Goal: Answer question/provide support

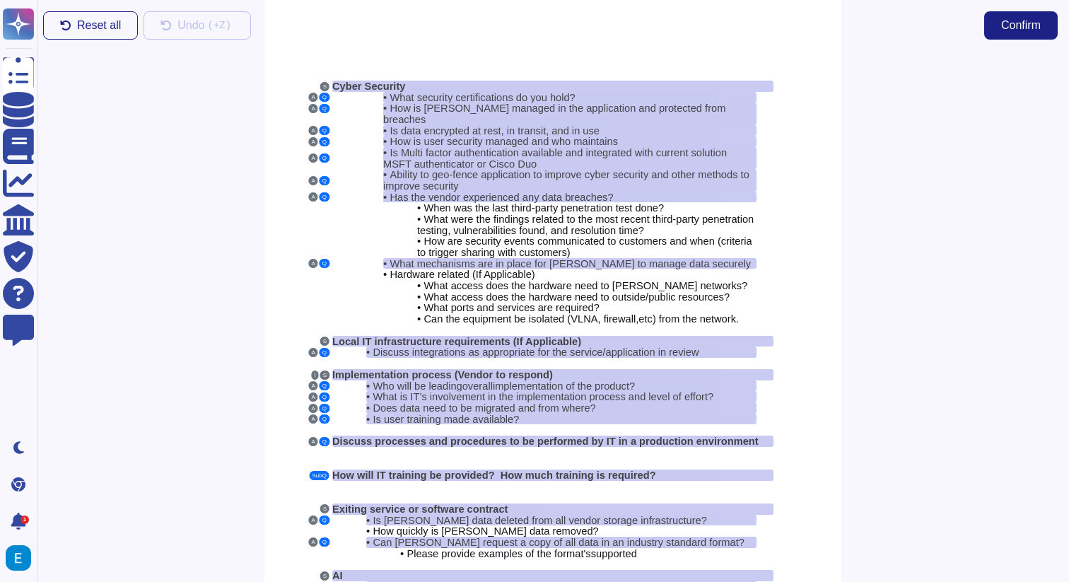
click at [362, 213] on div "• What were the findings related to the most recent third-party penetration tes…" at bounding box center [552, 224] width 441 height 22
click at [359, 213] on div "• What were the findings related to the most recent third-party penetration tes…" at bounding box center [552, 224] width 441 height 22
click at [311, 97] on button "A" at bounding box center [312, 97] width 9 height 9
click at [498, 95] on span "What security certifications do you hold?" at bounding box center [481, 97] width 185 height 11
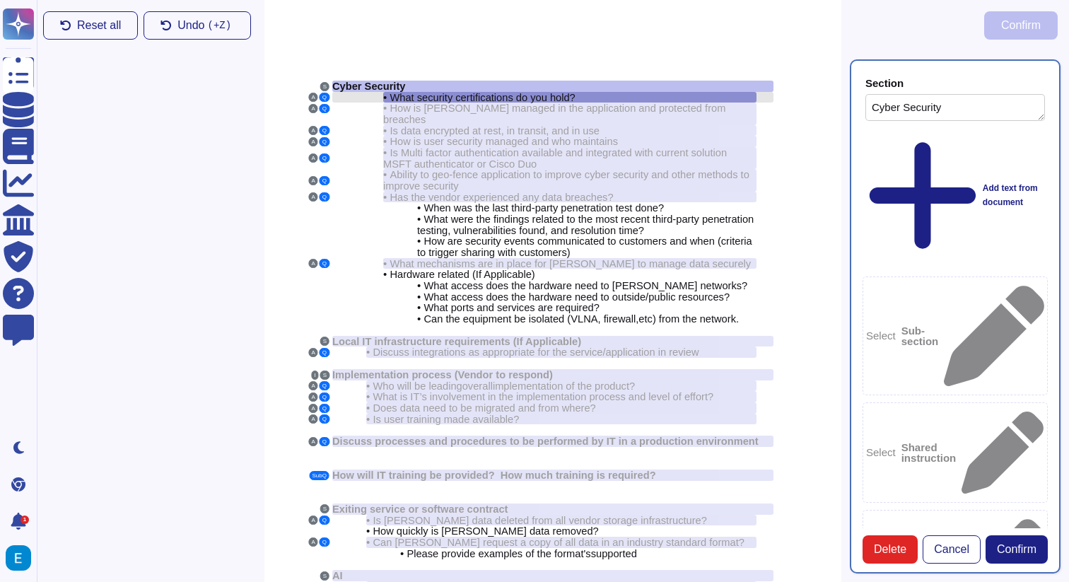
type textarea "Cyber Security"
type textarea "What security certifications do you hold?"
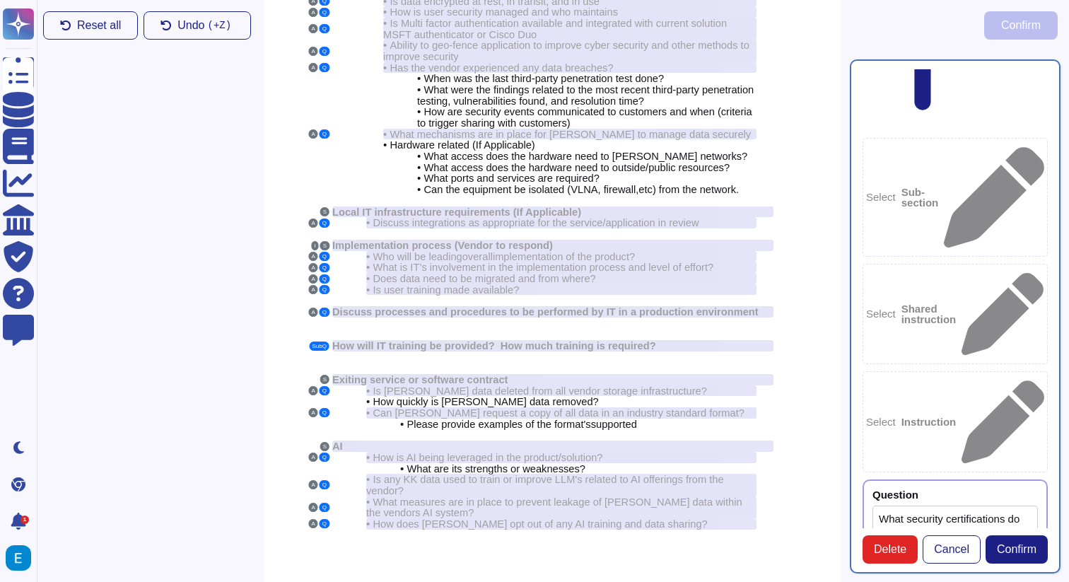
scroll to position [164, 0]
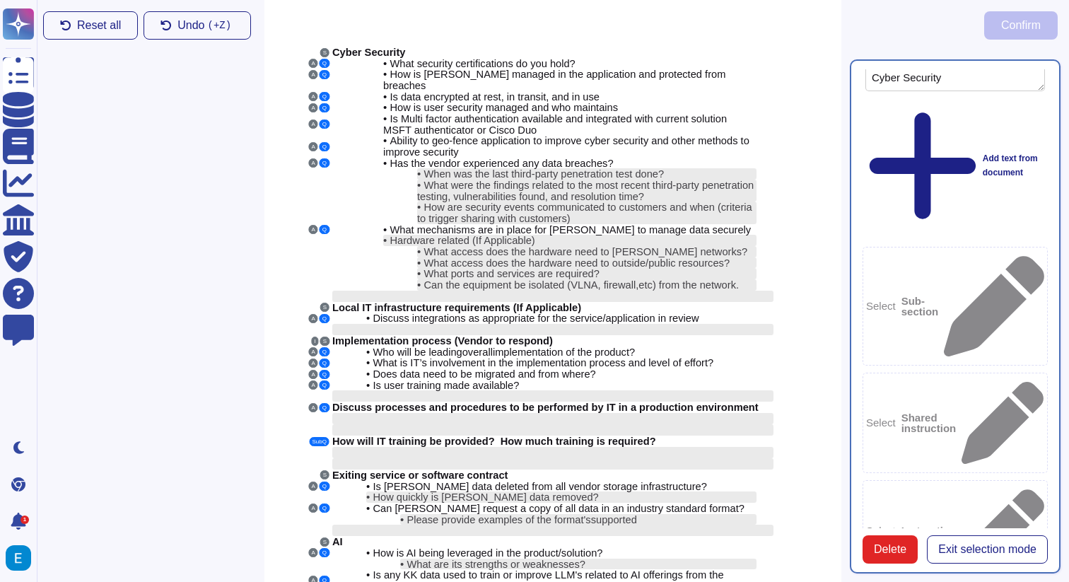
scroll to position [47, 0]
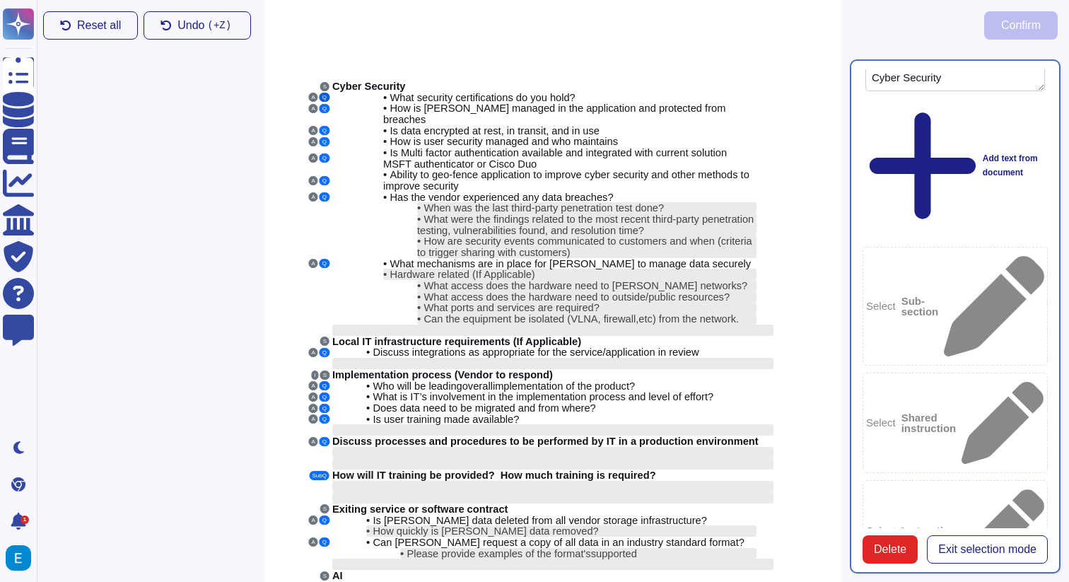
click at [323, 98] on button "Q" at bounding box center [324, 97] width 10 height 9
click at [939, 295] on b "Sub-section" at bounding box center [919, 305] width 37 height 21
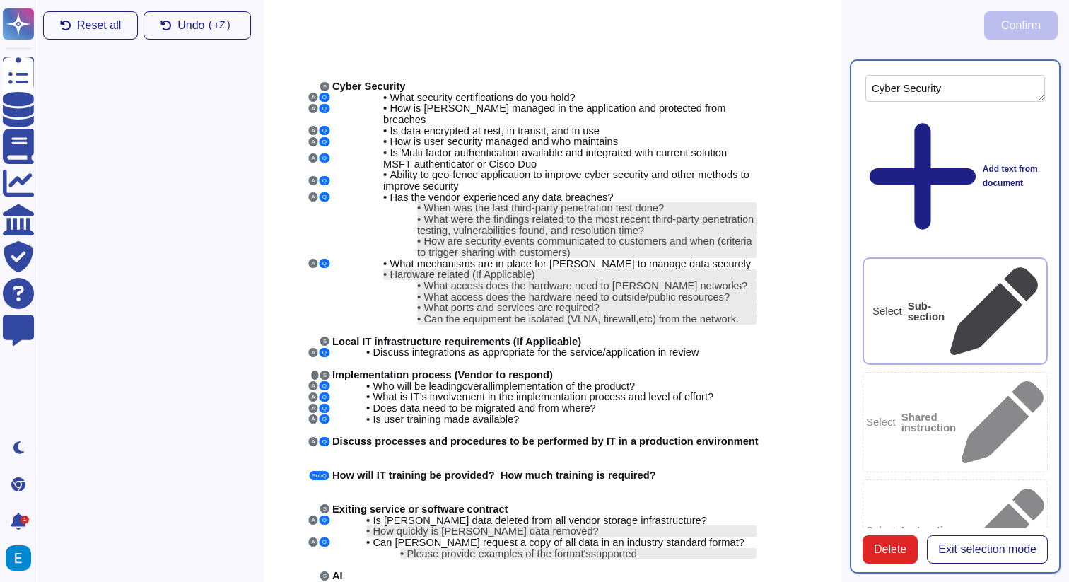
click at [945, 300] on b "Sub-section" at bounding box center [925, 310] width 37 height 21
click at [748, 58] on div "S Cyber Security A Q • What security certifications do you hold? A Q • How is P…" at bounding box center [552, 367] width 577 height 742
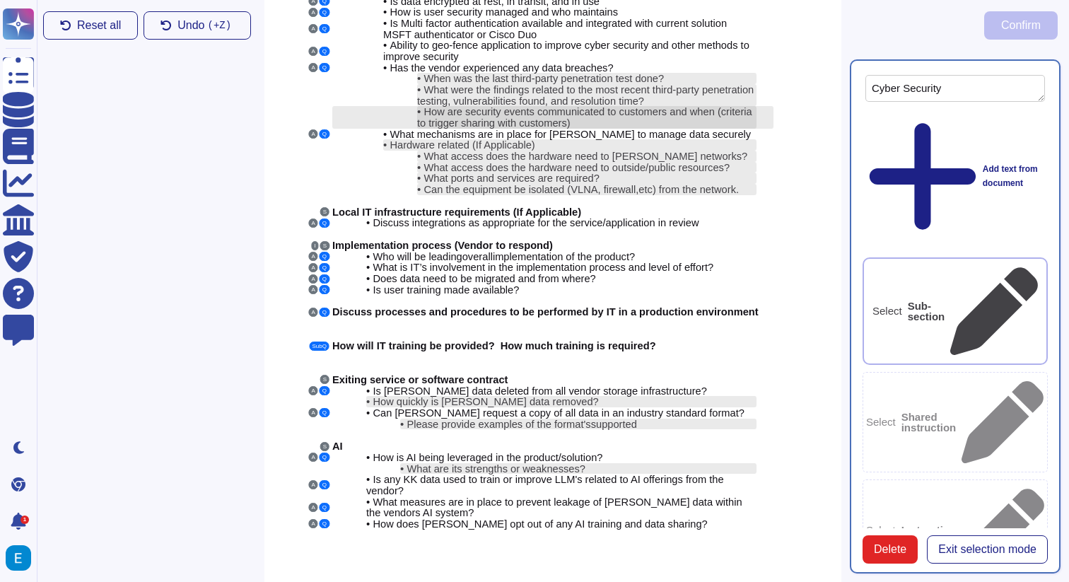
scroll to position [0, 0]
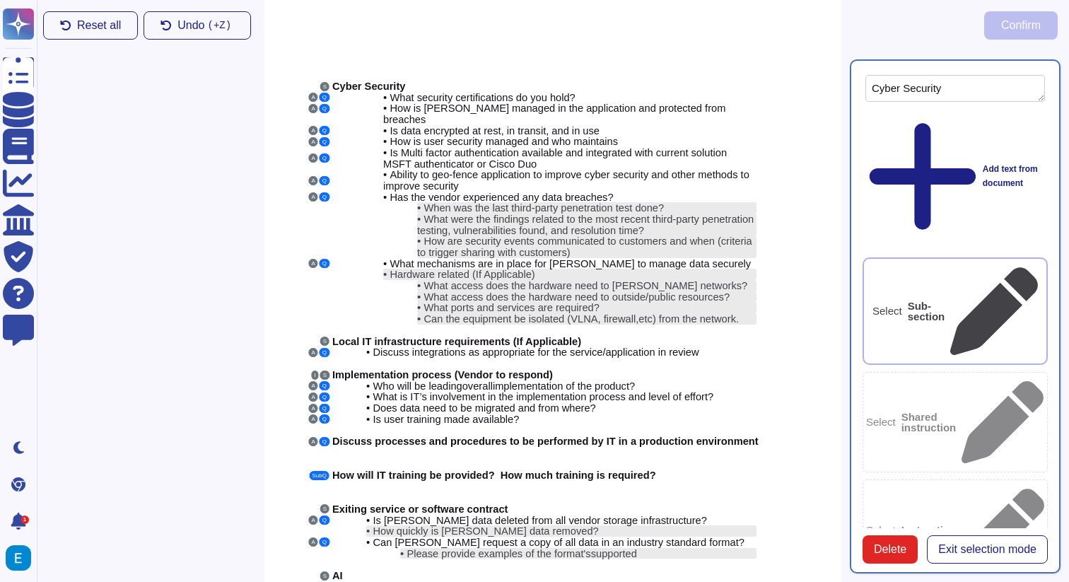
click at [1009, 267] on icon at bounding box center [994, 311] width 88 height 88
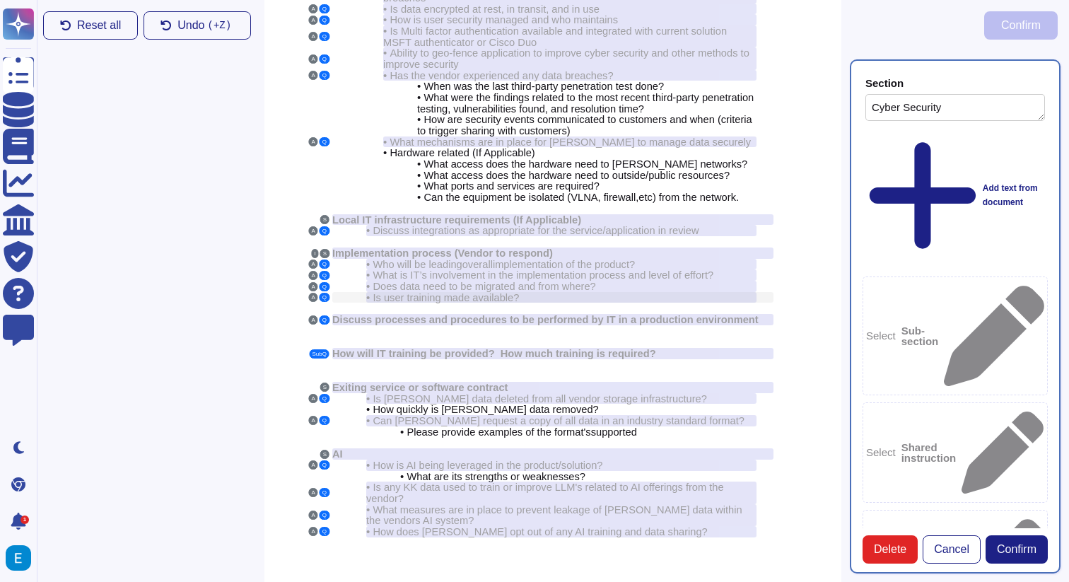
scroll to position [129, 0]
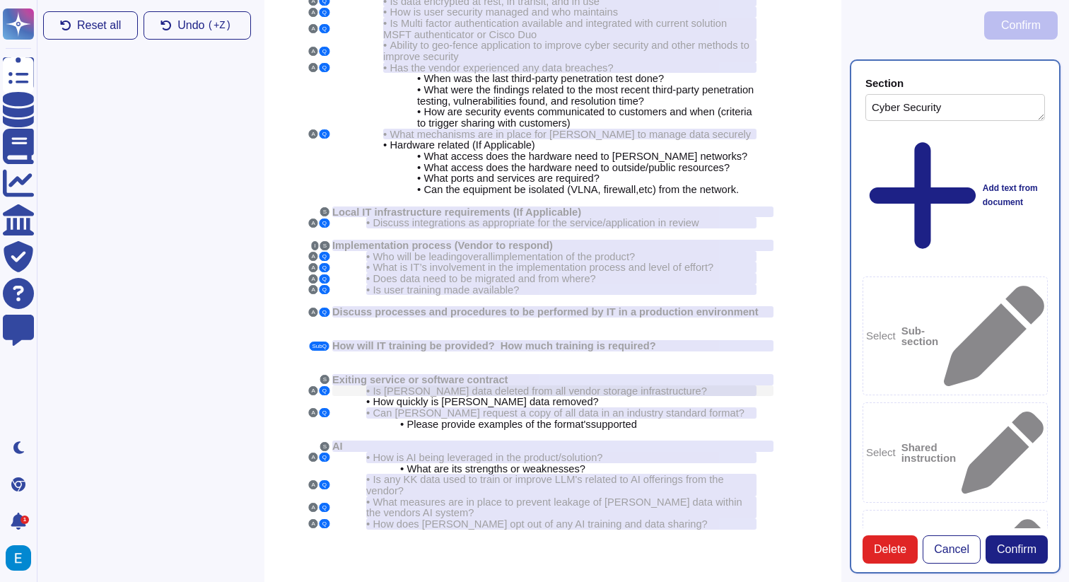
click at [703, 385] on div "• Is [PERSON_NAME] data deleted from all vendor storage infrastructure?" at bounding box center [561, 390] width 390 height 11
click at [729, 385] on div "• Is [PERSON_NAME] data deleted from all vendor storage infrastructure?" at bounding box center [561, 390] width 390 height 11
click at [557, 374] on div "Exiting service or software contract" at bounding box center [552, 379] width 441 height 11
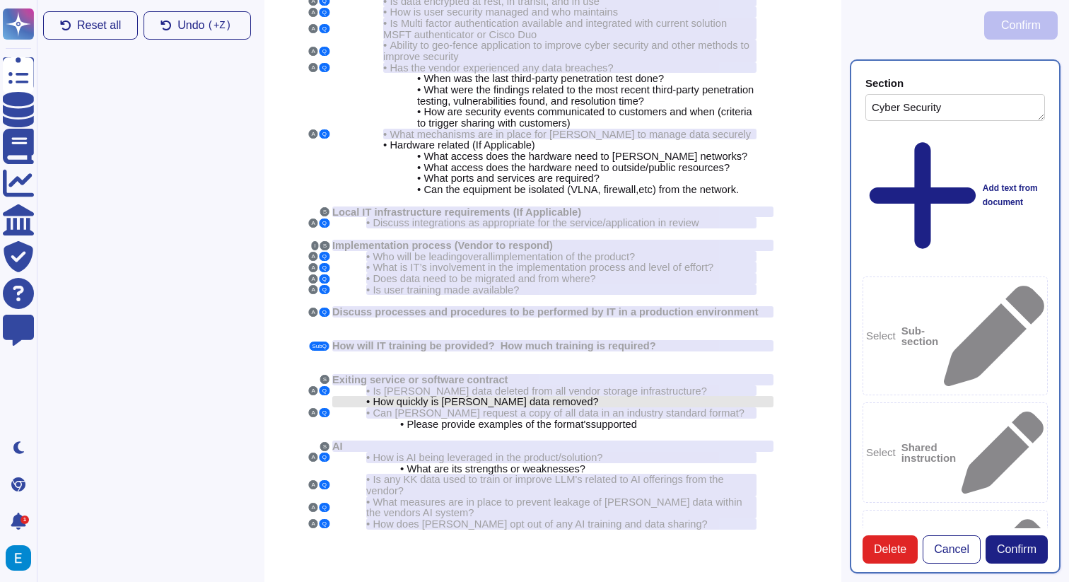
click at [531, 396] on span "How quickly is [PERSON_NAME] data removed?" at bounding box center [484, 401] width 225 height 11
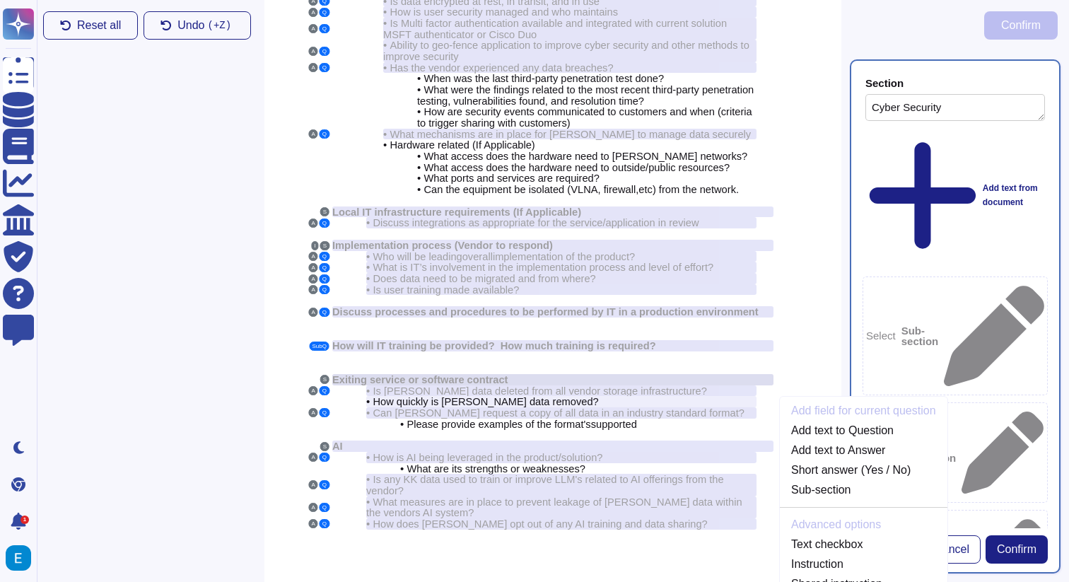
click at [552, 374] on div "Exiting service or software contract" at bounding box center [552, 379] width 441 height 11
click at [553, 385] on span "Is [PERSON_NAME] data deleted from all vendor storage infrastructure?" at bounding box center [539, 390] width 334 height 11
click at [326, 386] on button "Q" at bounding box center [324, 390] width 10 height 9
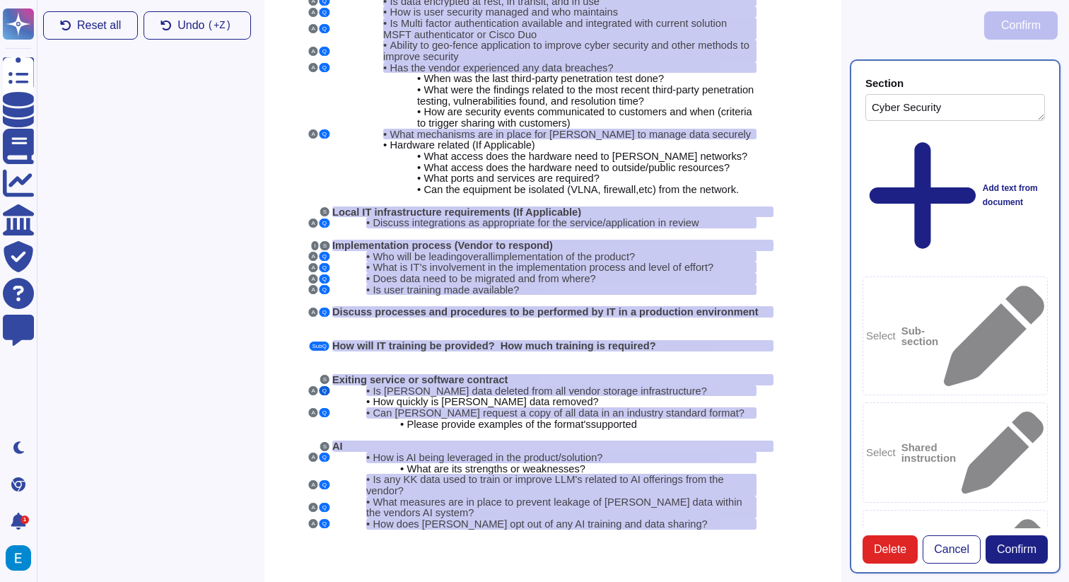
click at [326, 386] on button "Q" at bounding box center [324, 390] width 10 height 9
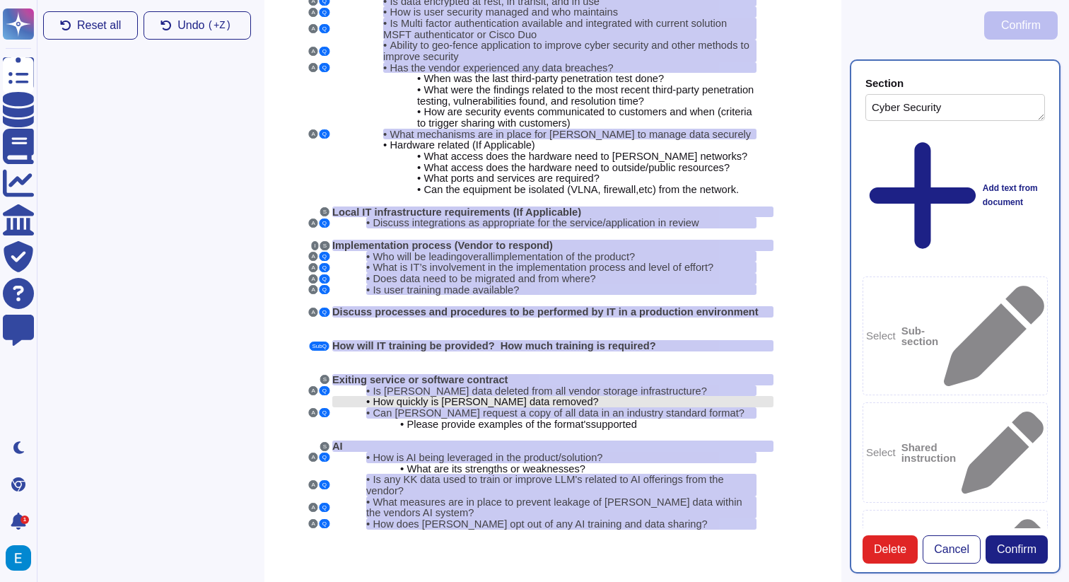
click at [447, 396] on span "How quickly is [PERSON_NAME] data removed?" at bounding box center [484, 401] width 225 height 11
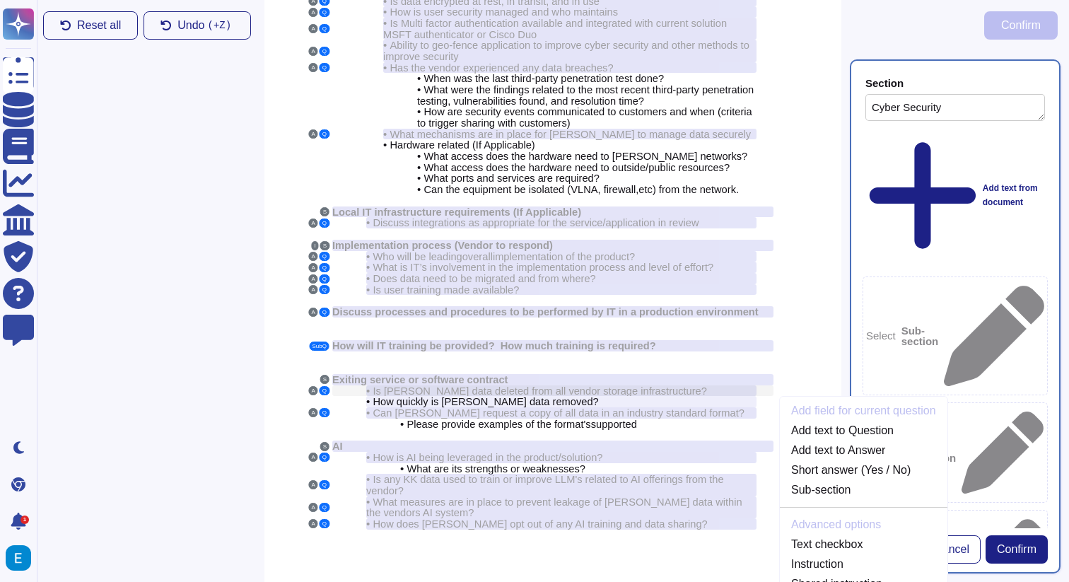
click at [415, 385] on span "Is [PERSON_NAME] data deleted from all vendor storage infrastructure?" at bounding box center [539, 390] width 334 height 11
click at [239, 368] on div "Reset all Undo ( +Z) Confirm S Cyber Security A Q • What security certification…" at bounding box center [552, 237] width 1055 height 742
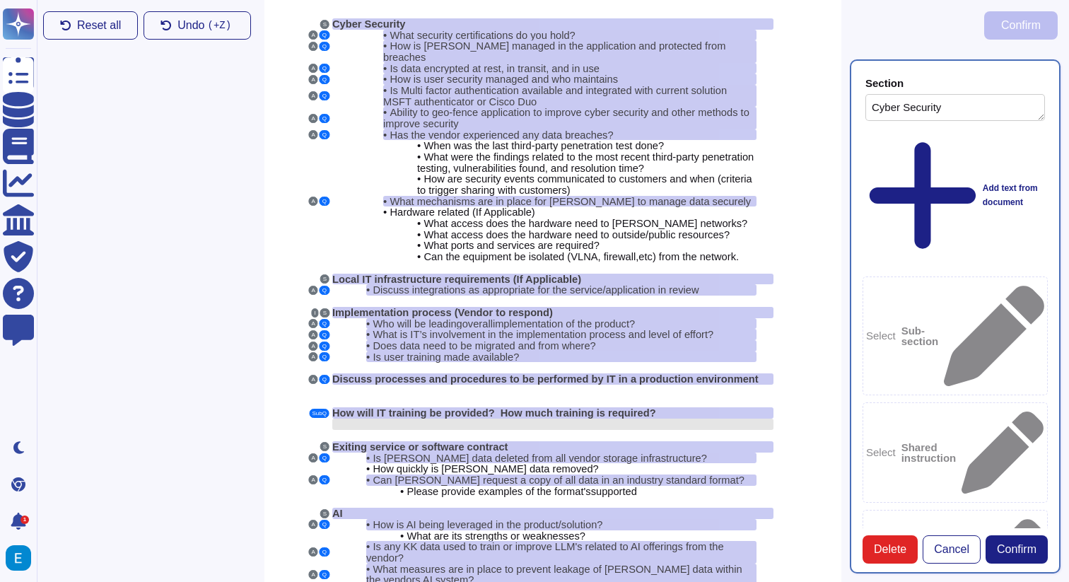
scroll to position [0, 0]
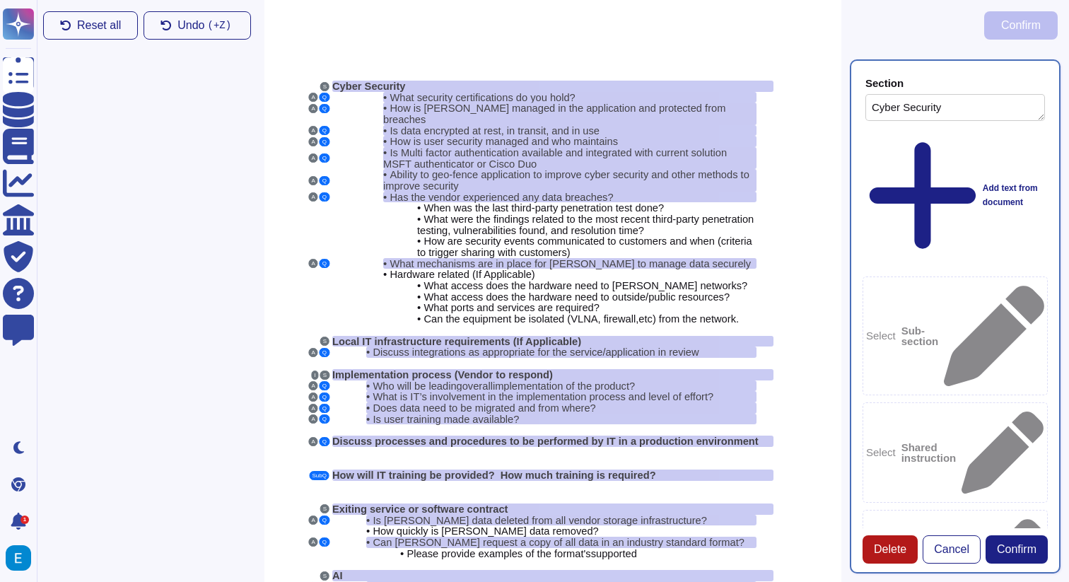
click at [892, 550] on span "Delete" at bounding box center [890, 549] width 33 height 11
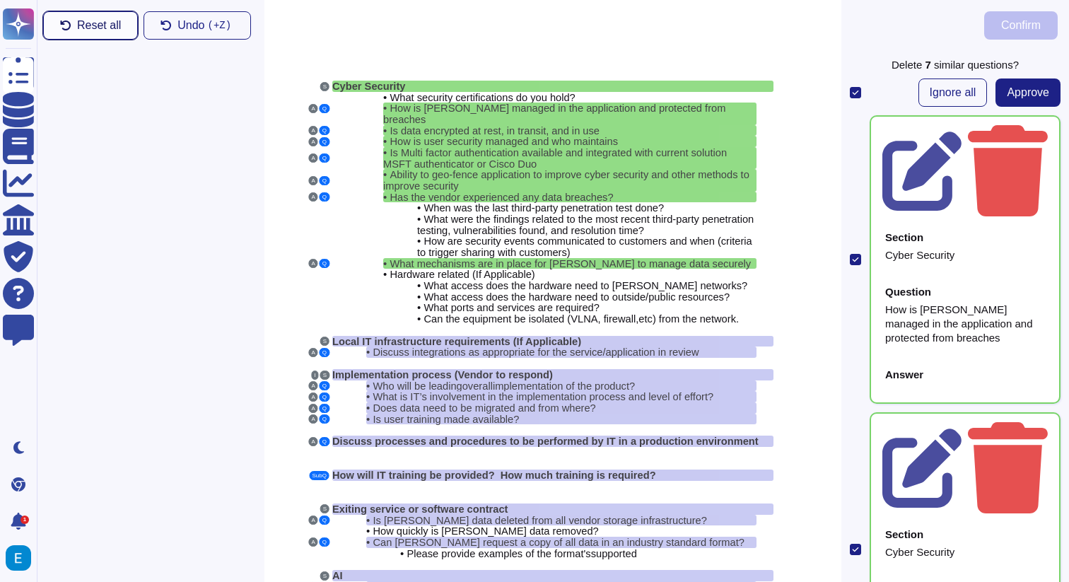
click at [87, 30] on span "Reset all" at bounding box center [99, 25] width 44 height 11
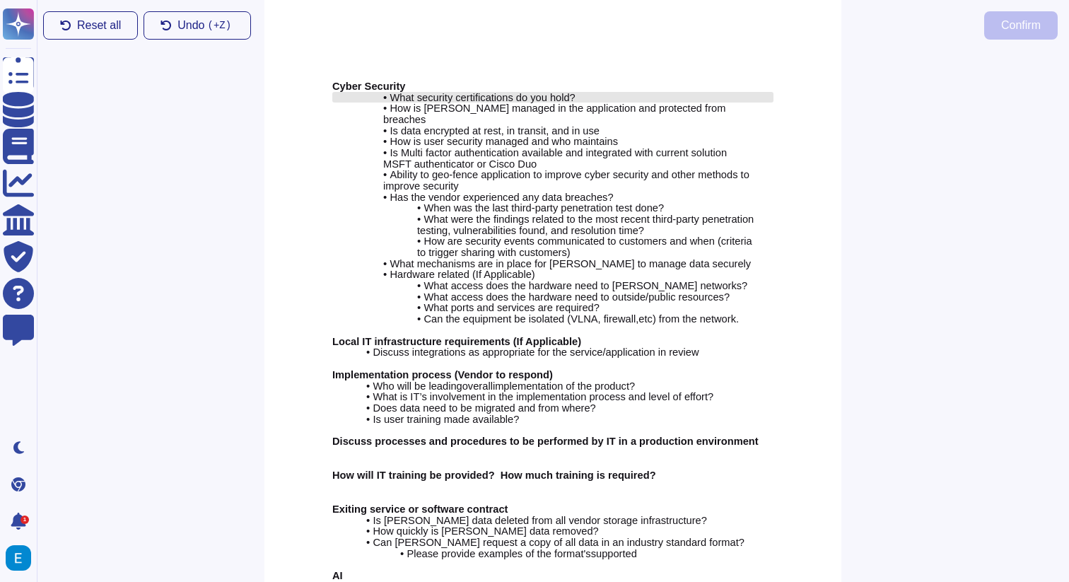
click at [488, 92] on span "What security certifications do you hold?" at bounding box center [481, 97] width 185 height 11
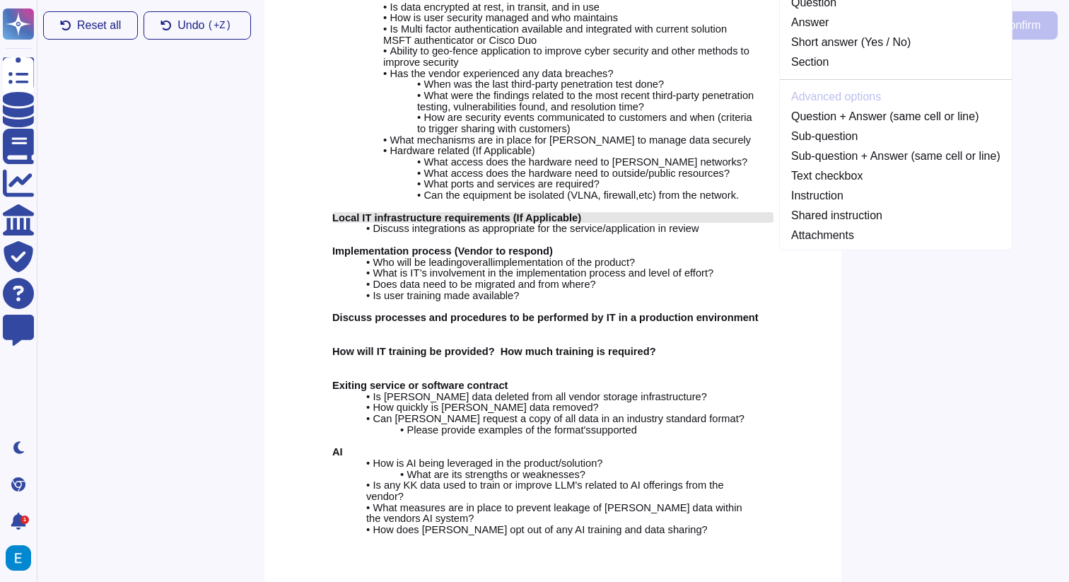
scroll to position [129, 0]
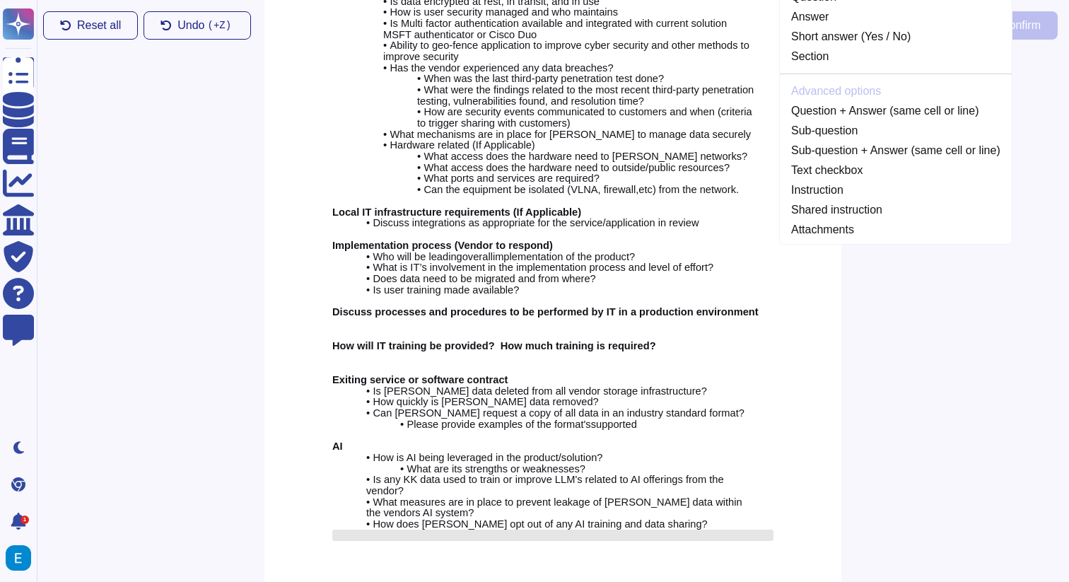
click at [627, 529] on div at bounding box center [552, 534] width 441 height 11
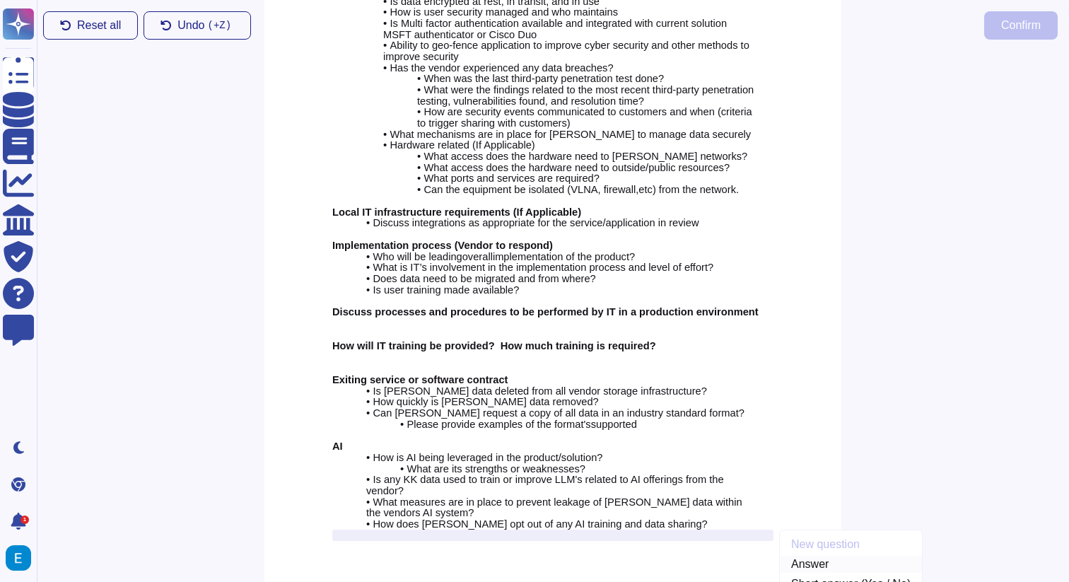
click at [804, 556] on link "Answer" at bounding box center [851, 564] width 142 height 17
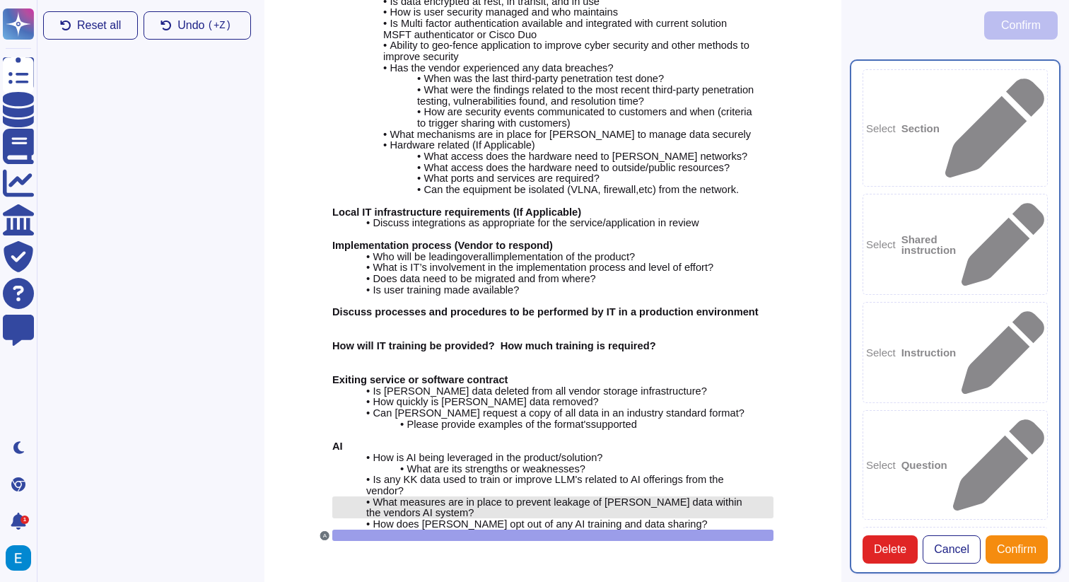
type textarea "Colossyan does not and will not share or use your data to train our AI or enhan…"
click at [570, 496] on span "What measures are in place to prevent leakage of [PERSON_NAME] data within the …" at bounding box center [554, 507] width 376 height 23
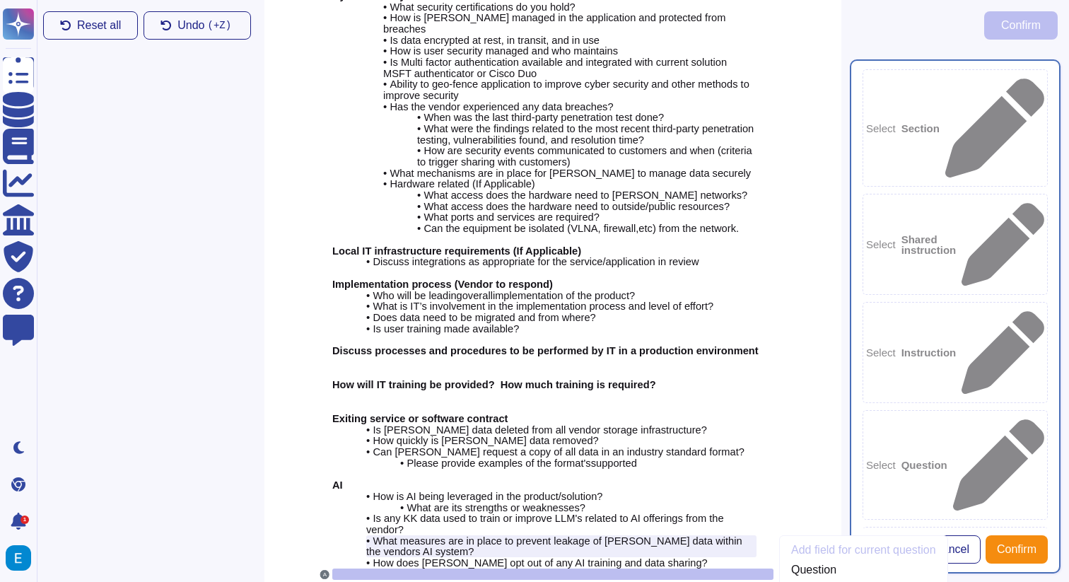
scroll to position [85, 0]
click at [534, 568] on div at bounding box center [552, 573] width 441 height 11
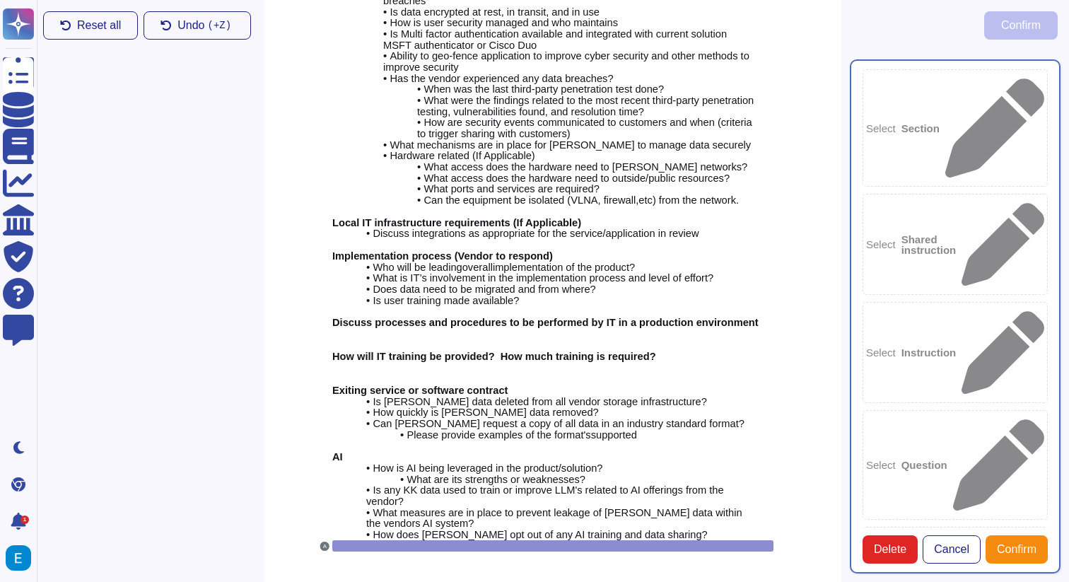
scroll to position [129, 0]
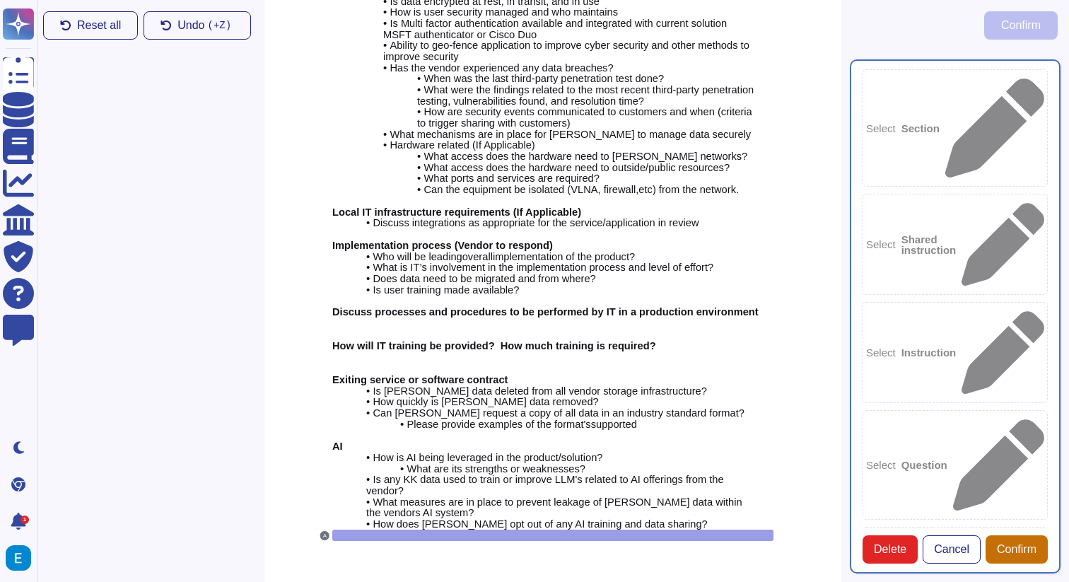
click at [1021, 544] on span "Confirm" at bounding box center [1017, 549] width 40 height 11
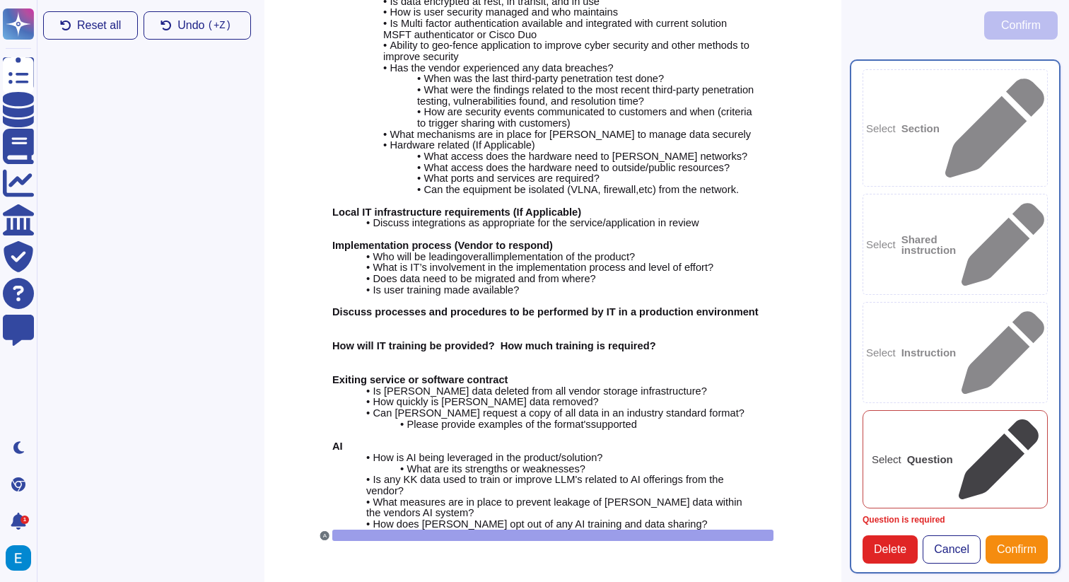
scroll to position [0, 0]
click at [502, 518] on span "How does [PERSON_NAME] opt out of any AI training and data sharing?" at bounding box center [539, 523] width 334 height 11
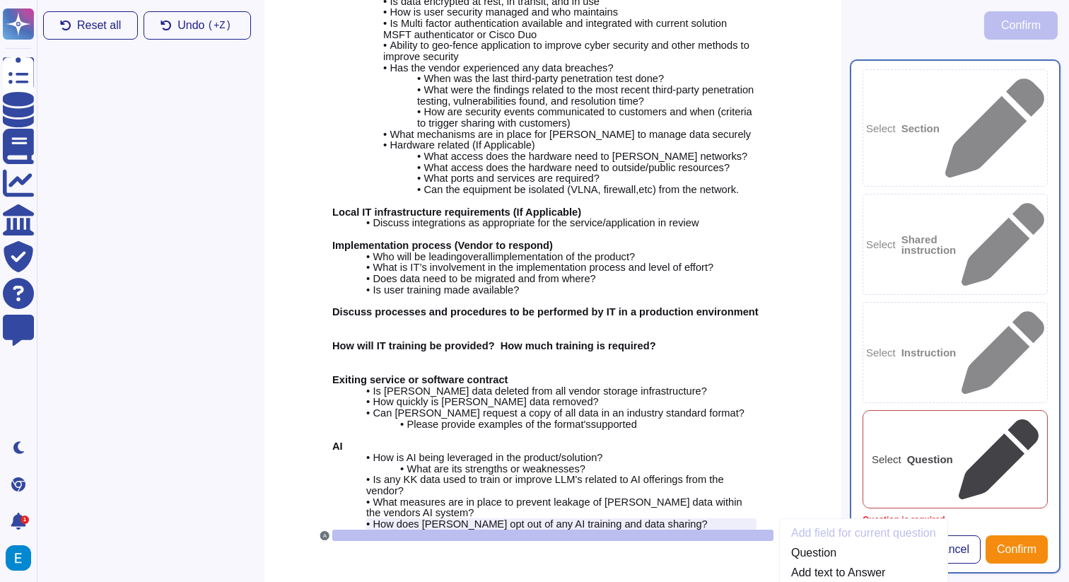
click at [939, 410] on div "Select Question" at bounding box center [954, 459] width 185 height 98
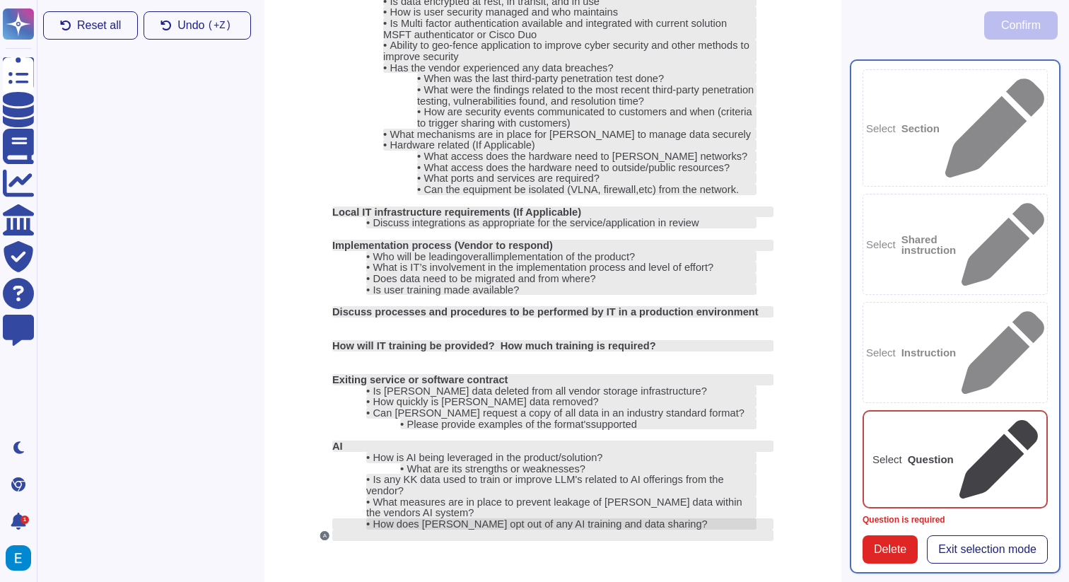
click at [491, 518] on span "How does [PERSON_NAME] opt out of any AI training and data sharing?" at bounding box center [539, 523] width 334 height 11
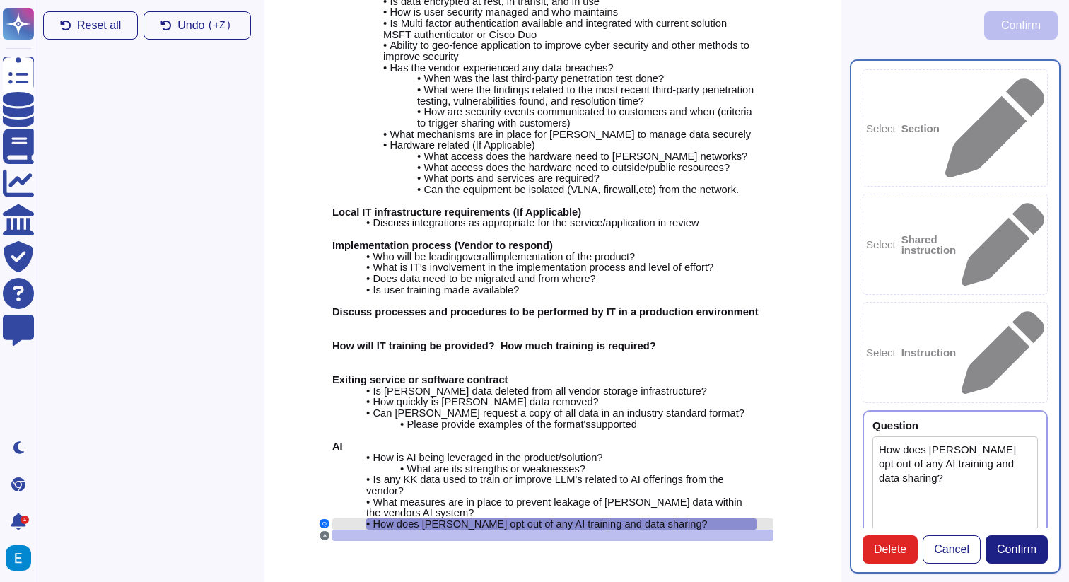
type textarea "How does [PERSON_NAME] opt out of any AI training and data sharing?"
click at [1016, 548] on span "Confirm" at bounding box center [1017, 549] width 40 height 11
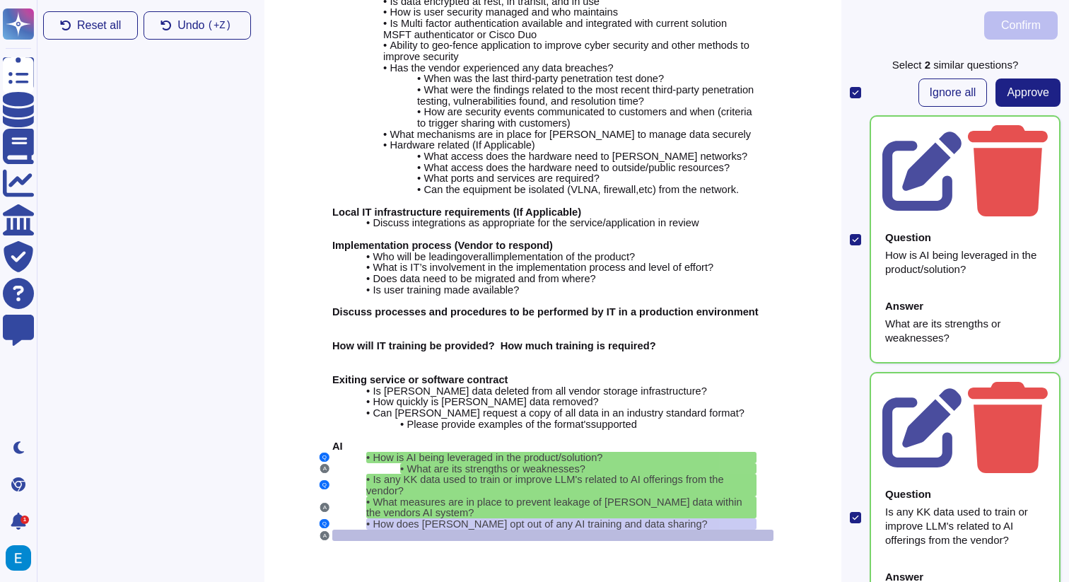
click at [520, 529] on div at bounding box center [552, 534] width 441 height 11
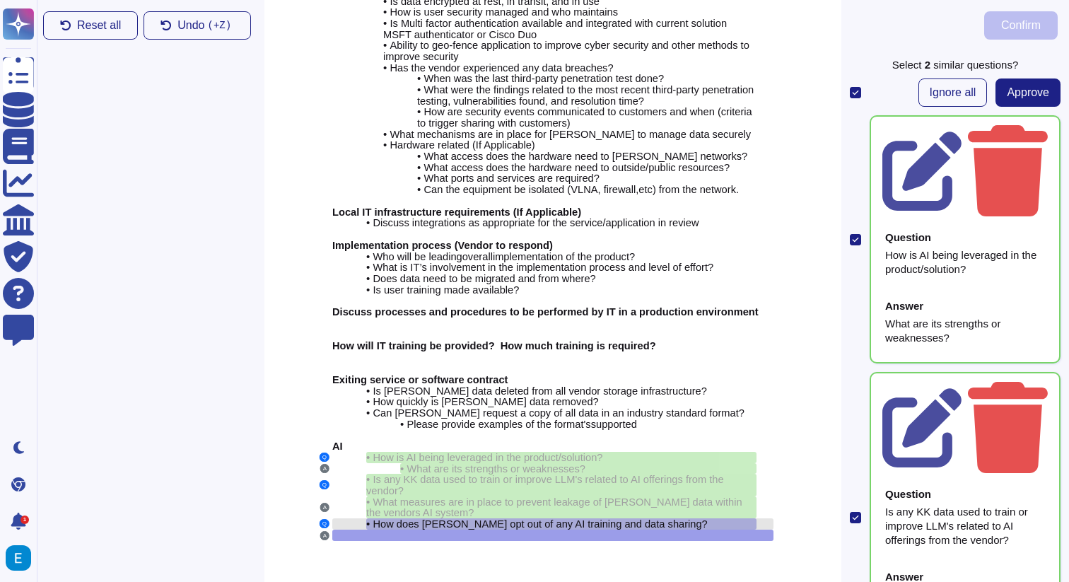
click at [532, 518] on span "How does [PERSON_NAME] opt out of any AI training and data sharing?" at bounding box center [539, 523] width 334 height 11
click at [510, 529] on div at bounding box center [552, 534] width 441 height 11
click at [493, 518] on span "How does [PERSON_NAME] opt out of any AI training and data sharing?" at bounding box center [539, 523] width 334 height 11
click at [513, 529] on div at bounding box center [552, 534] width 441 height 11
click at [857, 234] on div at bounding box center [855, 239] width 11 height 11
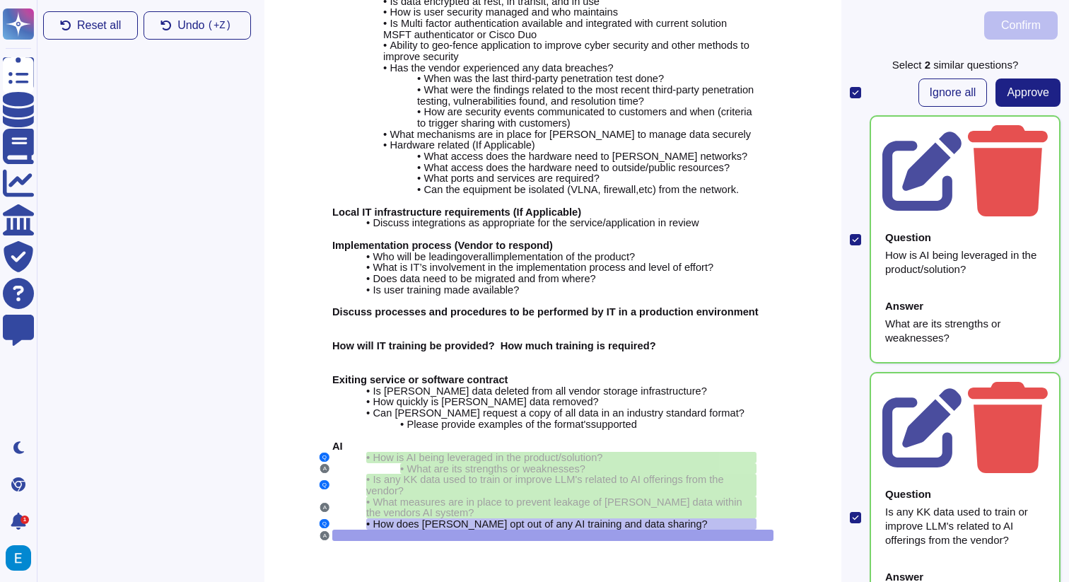
click at [0, 0] on input "checkbox" at bounding box center [0, 0] width 0 height 0
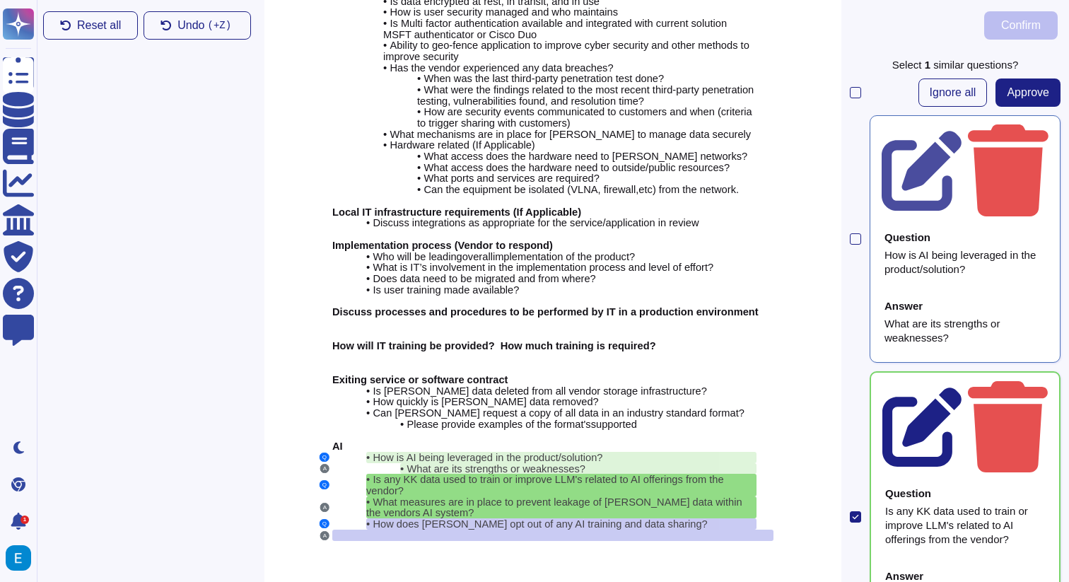
click at [961, 388] on icon at bounding box center [921, 427] width 79 height 79
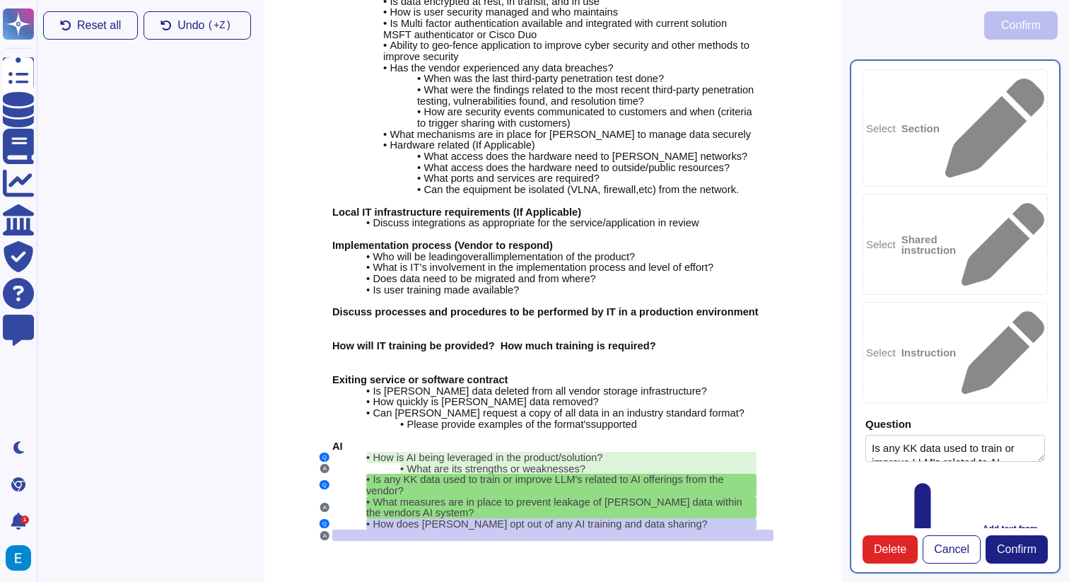
type textarea "Is any KK data used to train or improve LLM's related to AI offerings from the …"
type textarea "What measures are in place to prevent leakage of [PERSON_NAME] data within the …"
click at [523, 529] on div at bounding box center [552, 534] width 441 height 11
click at [522, 529] on div at bounding box center [552, 534] width 441 height 11
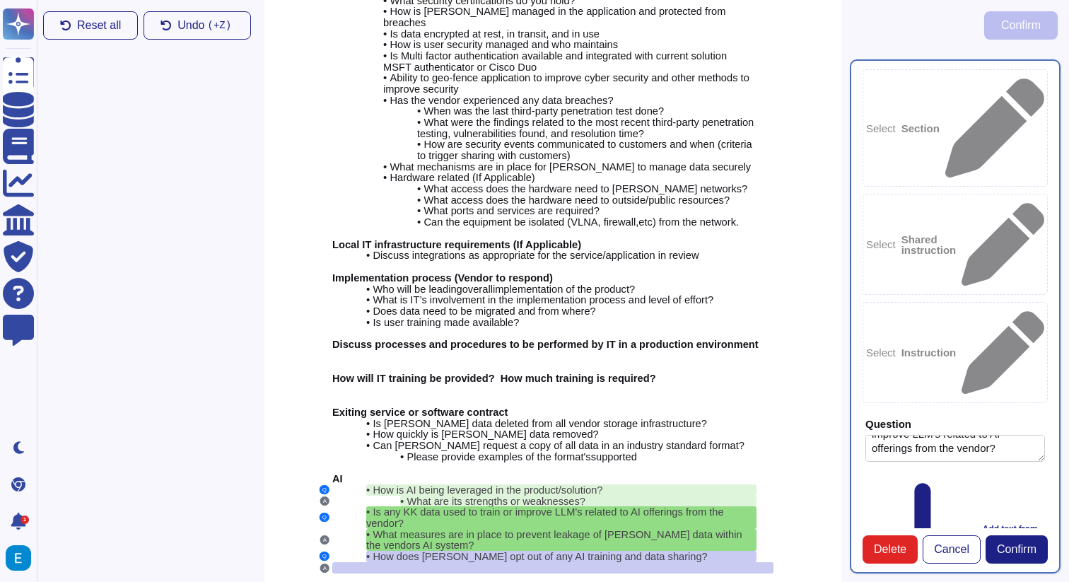
scroll to position [129, 0]
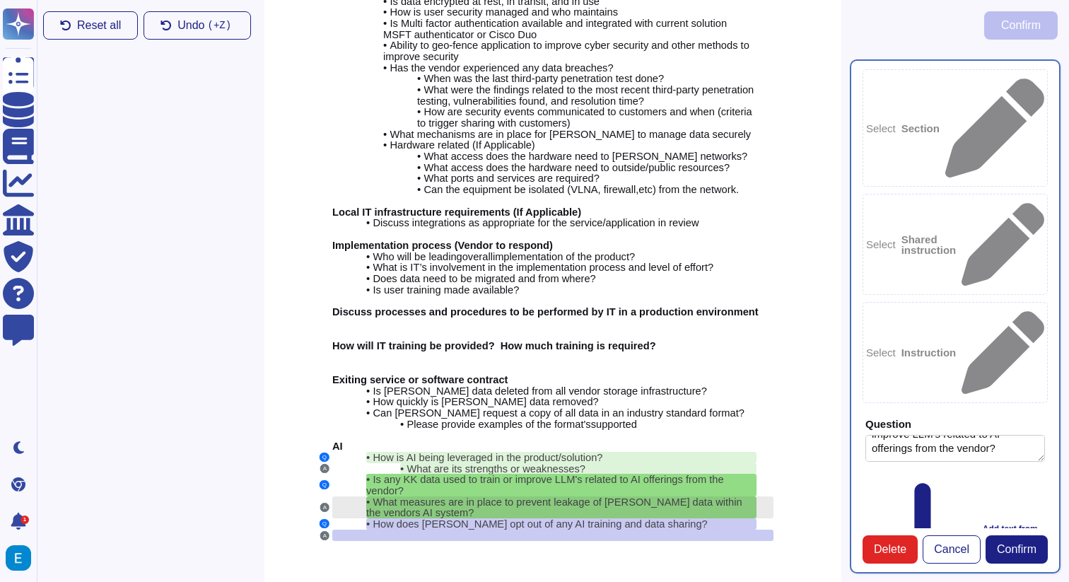
click at [572, 496] on span "What measures are in place to prevent leakage of [PERSON_NAME] data within the …" at bounding box center [554, 507] width 376 height 23
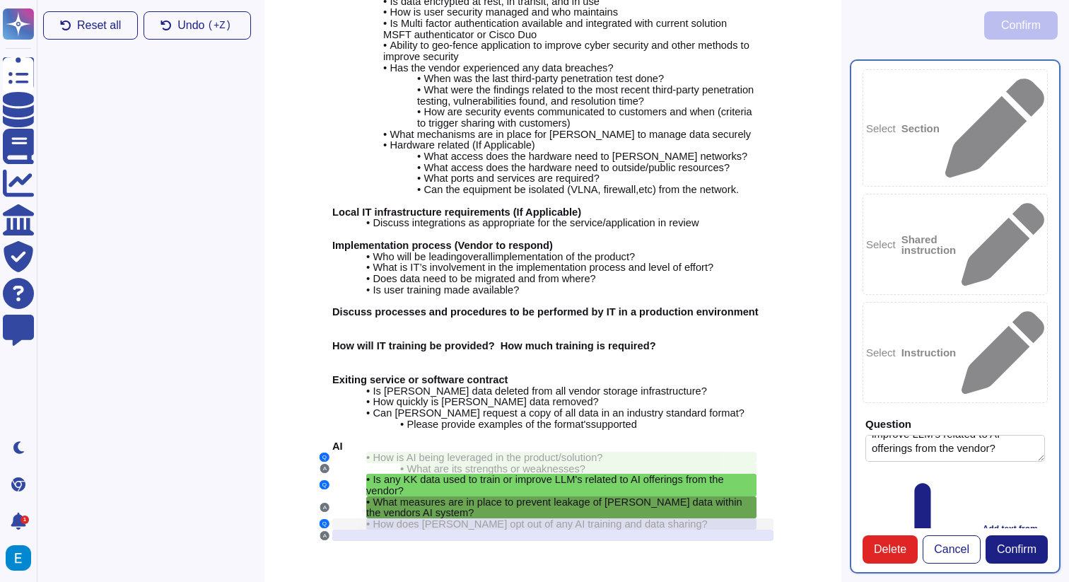
click at [566, 518] on span "How does [PERSON_NAME] opt out of any AI training and data sharing?" at bounding box center [539, 523] width 334 height 11
click at [570, 518] on span "How does [PERSON_NAME] opt out of any AI training and data sharing?" at bounding box center [539, 523] width 334 height 11
click at [557, 529] on div at bounding box center [552, 534] width 441 height 11
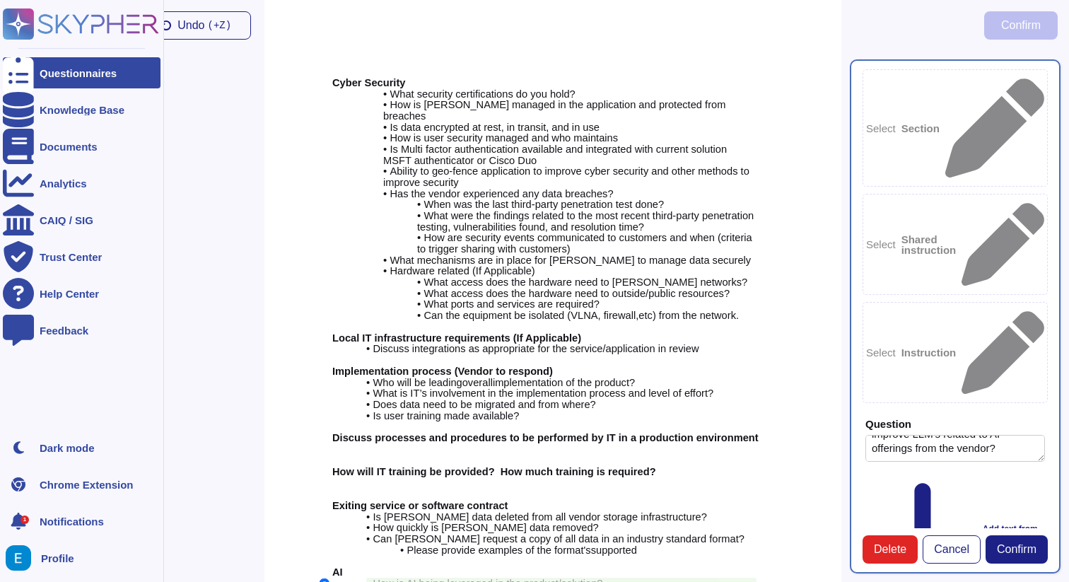
scroll to position [0, 0]
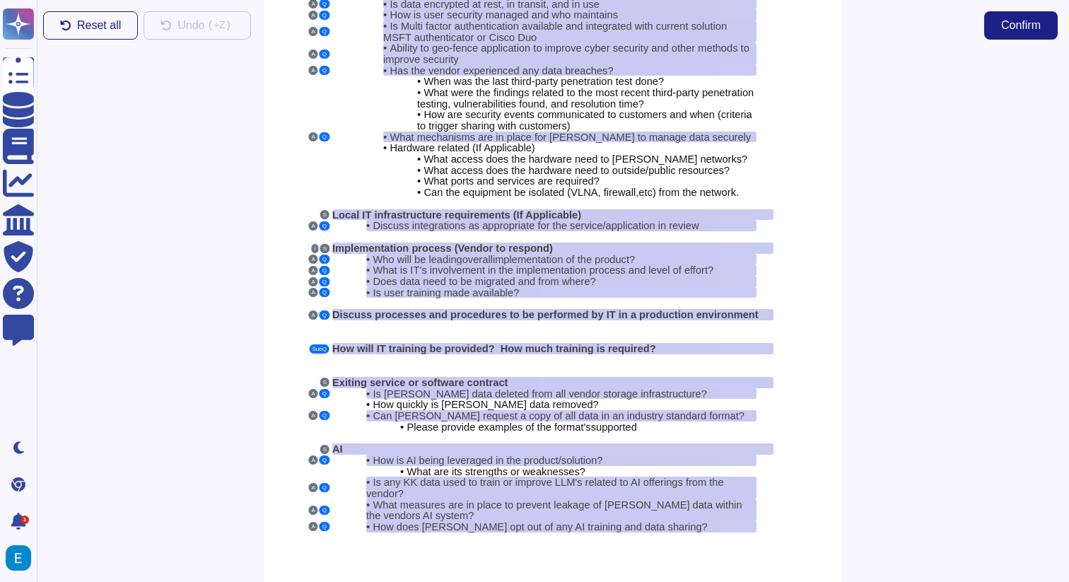
scroll to position [129, 0]
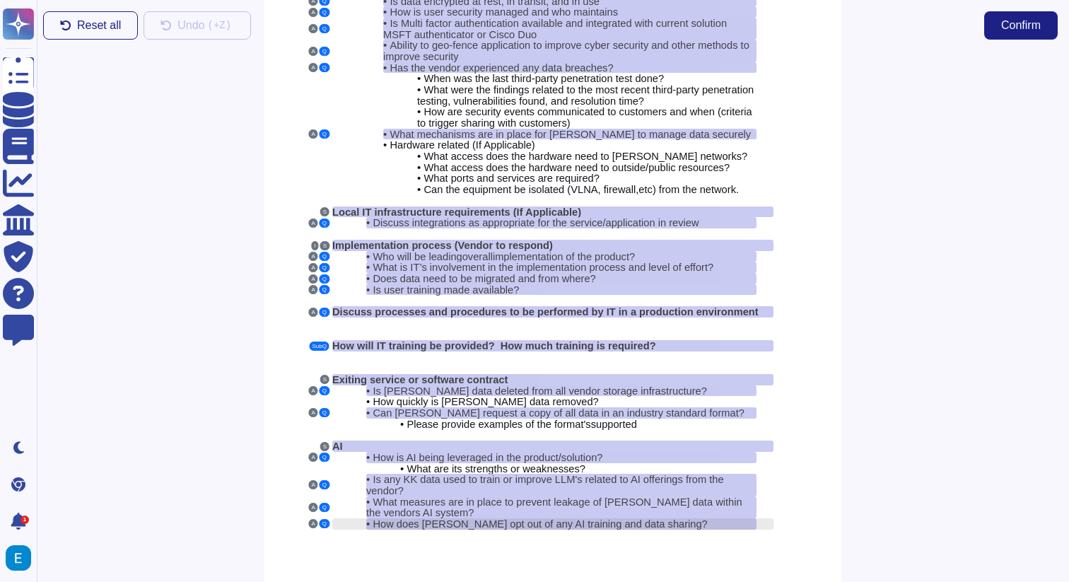
click at [613, 518] on span "How does [PERSON_NAME] opt out of any AI training and data sharing?" at bounding box center [539, 523] width 334 height 11
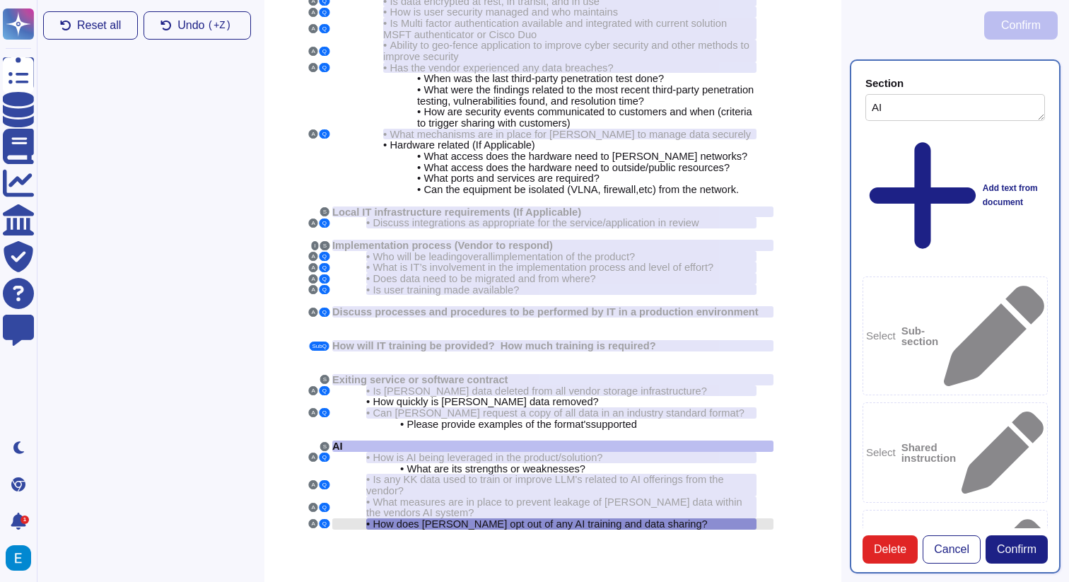
type textarea "AI"
type textarea "How does [PERSON_NAME] opt out of any AI training and data sharing?"
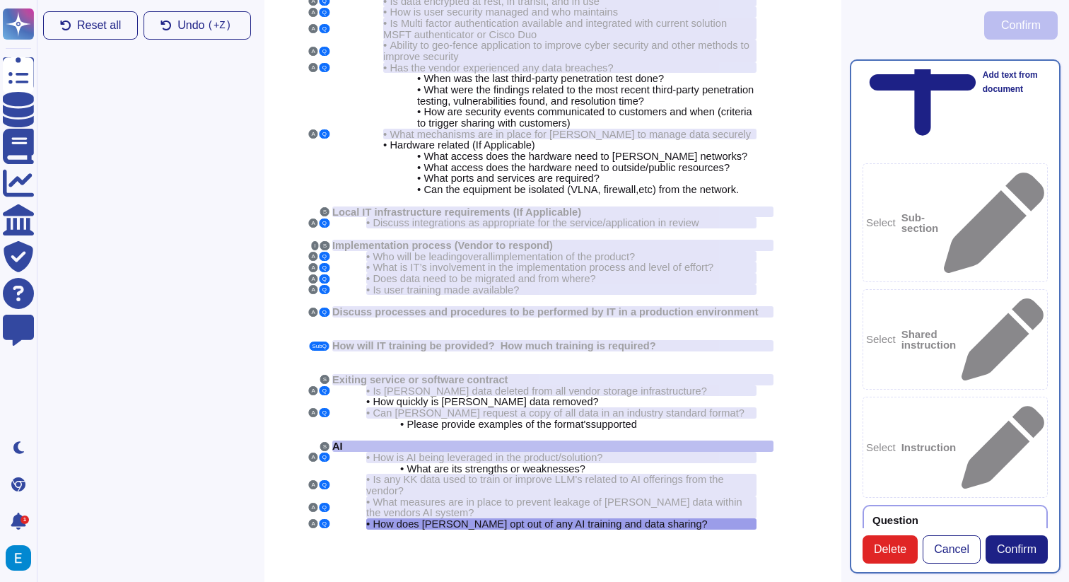
scroll to position [164, 0]
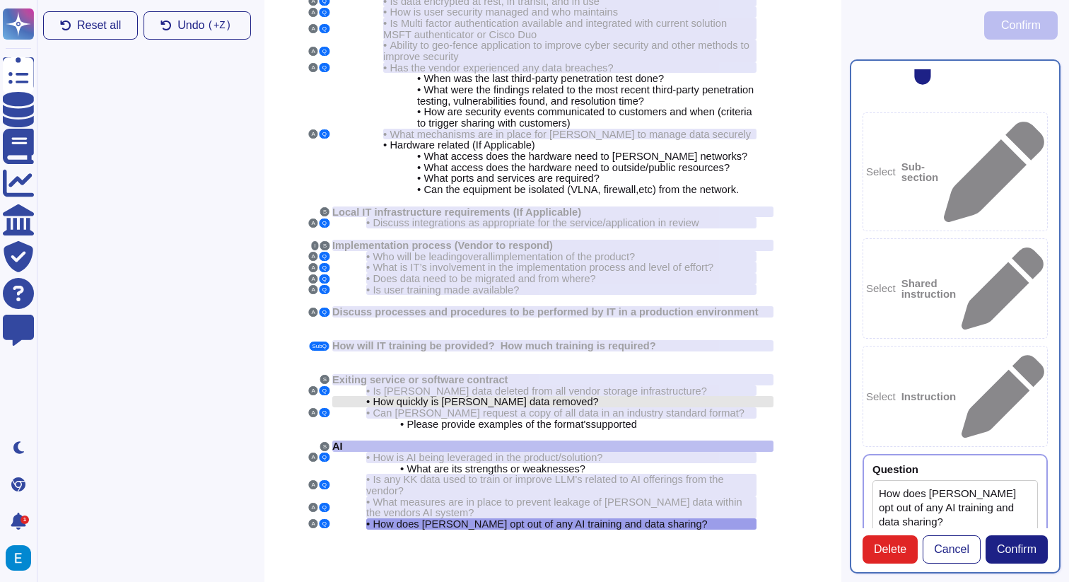
click at [536, 396] on span "How quickly is [PERSON_NAME] data removed?" at bounding box center [484, 401] width 225 height 11
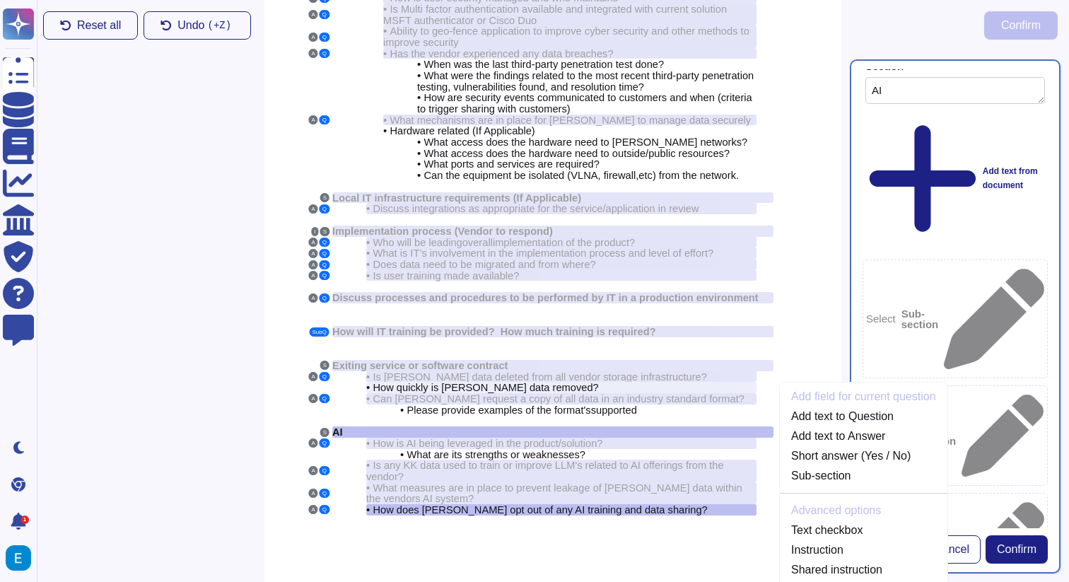
scroll to position [14, 0]
click at [548, 504] on span "How does [PERSON_NAME] opt out of any AI training and data sharing?" at bounding box center [539, 509] width 334 height 11
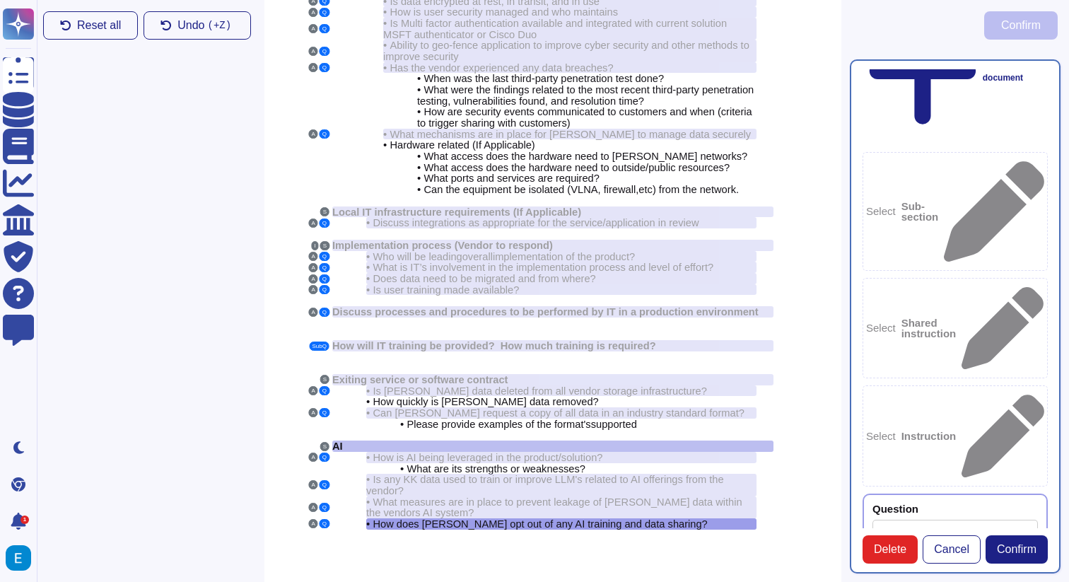
scroll to position [164, 0]
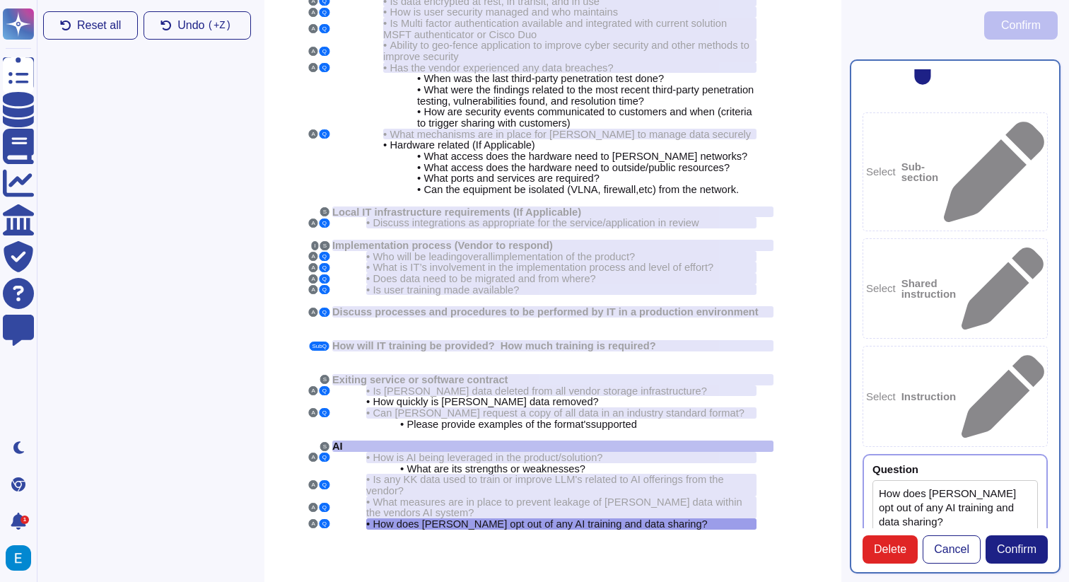
type textarea "Per the Colossyan agreement, We will not share your data with other customers o…"
click at [1023, 546] on span "Confirm" at bounding box center [1017, 549] width 40 height 11
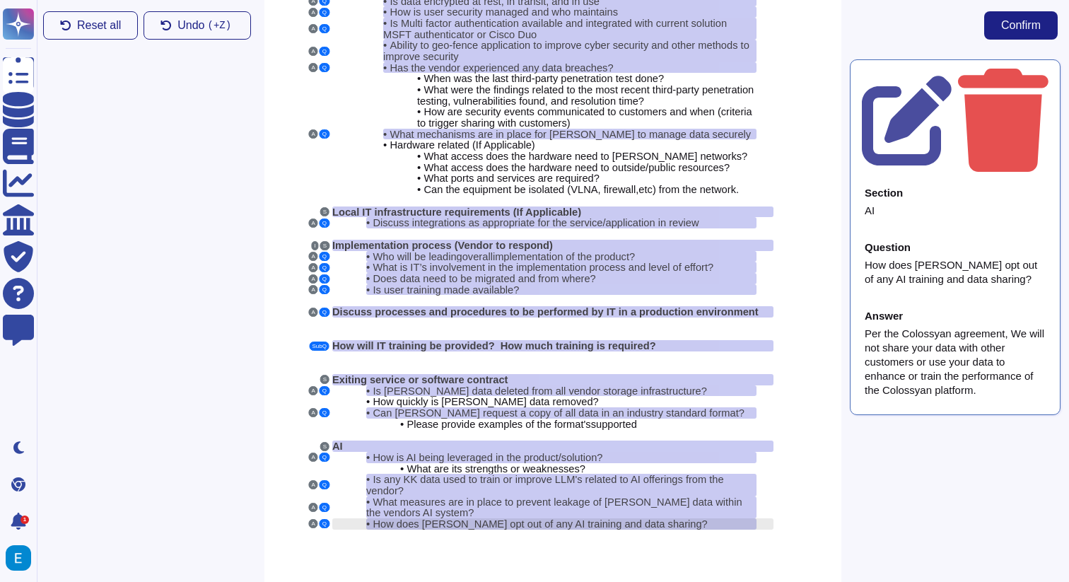
click at [662, 518] on span "How does [PERSON_NAME] opt out of any AI training and data sharing?" at bounding box center [539, 523] width 334 height 11
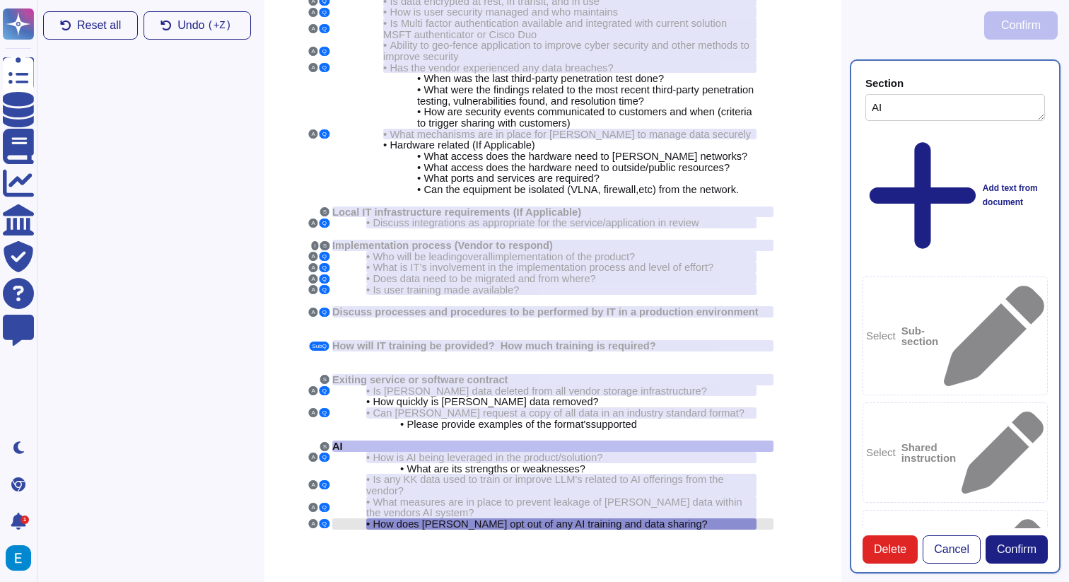
type textarea "AI"
type textarea "How does [PERSON_NAME] opt out of any AI training and data sharing?"
type textarea "Per the Colossyan agreement, We will not share your data with other customers o…"
click at [668, 496] on span "What measures are in place to prevent leakage of [PERSON_NAME] data within the …" at bounding box center [554, 507] width 376 height 23
click at [674, 496] on span "What measures are in place to prevent leakage of [PERSON_NAME] data within the …" at bounding box center [554, 507] width 376 height 23
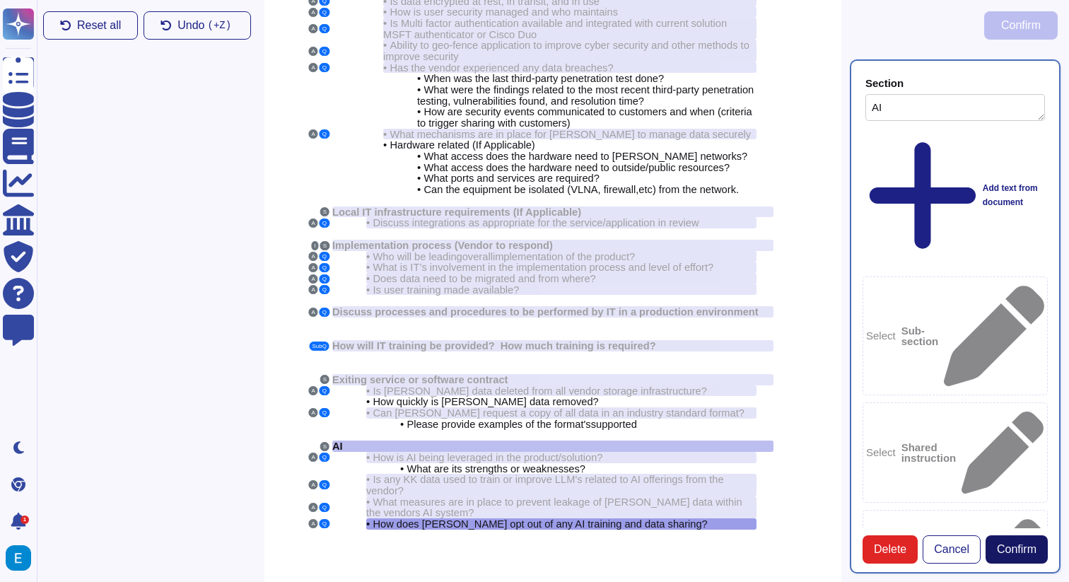
click at [1024, 546] on span "Confirm" at bounding box center [1017, 549] width 40 height 11
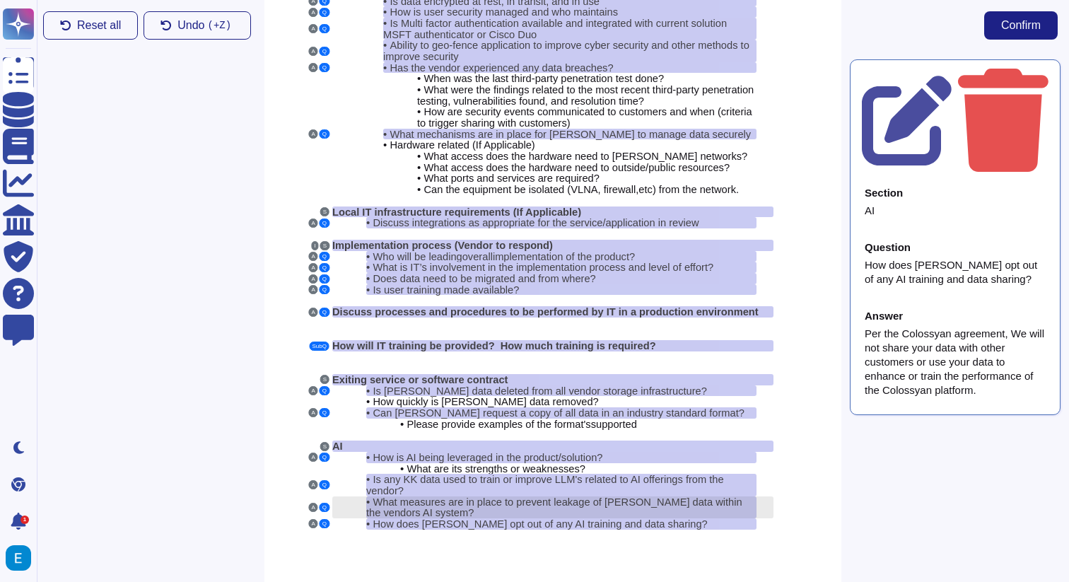
click at [679, 496] on span "What measures are in place to prevent leakage of [PERSON_NAME] data within the …" at bounding box center [554, 507] width 376 height 23
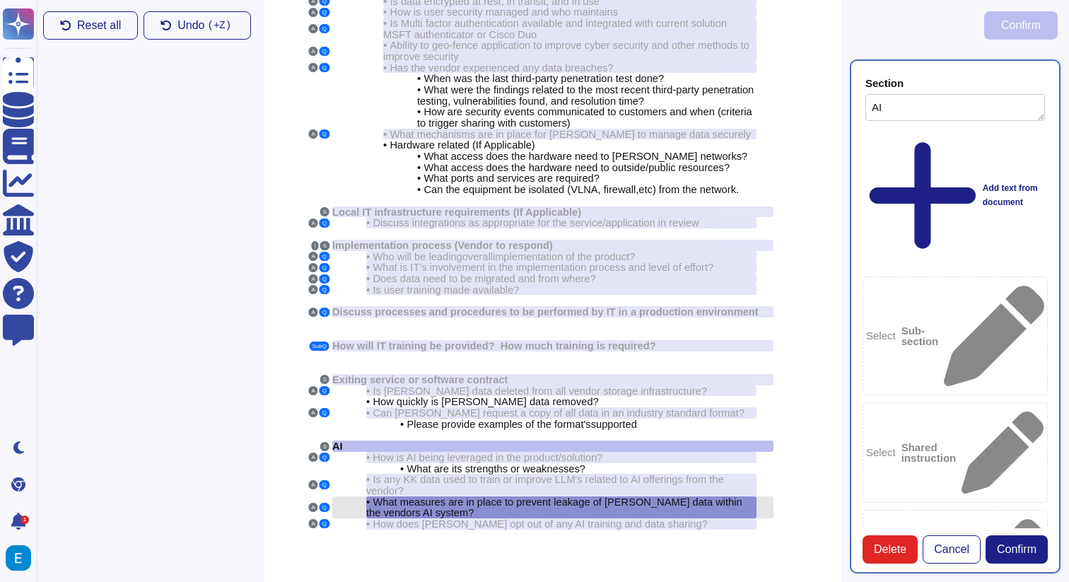
type textarea "AI"
type textarea "What measures are in place to prevent leakage of [PERSON_NAME] data within the …"
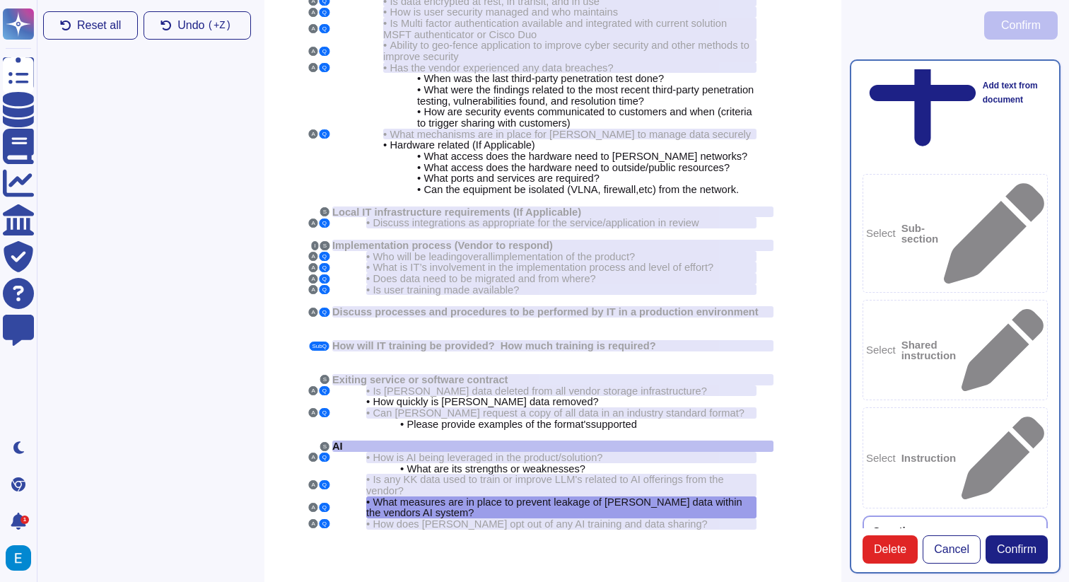
scroll to position [118, 0]
